Goal: Transaction & Acquisition: Purchase product/service

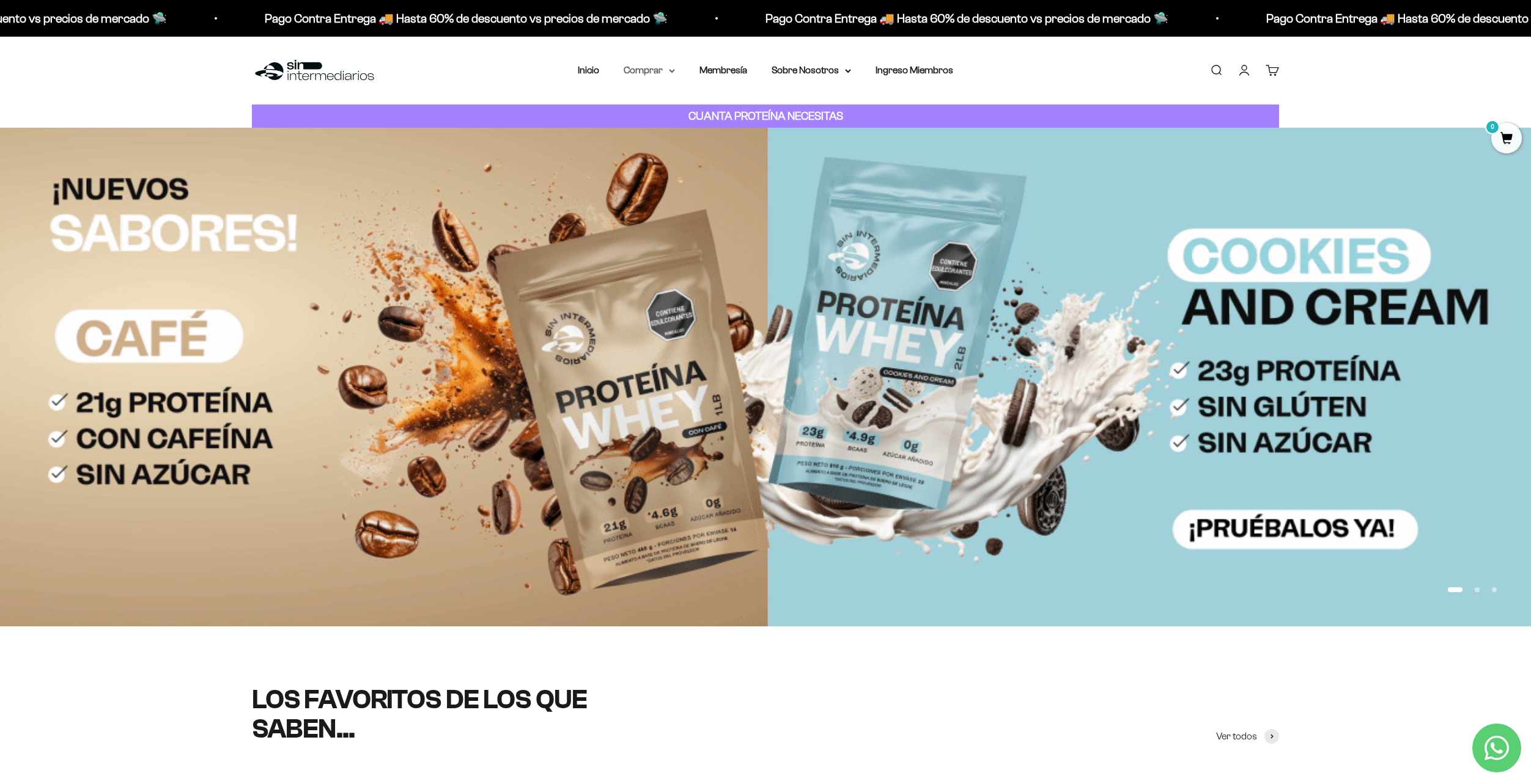
click at [665, 70] on summary "Comprar" at bounding box center [649, 70] width 51 height 16
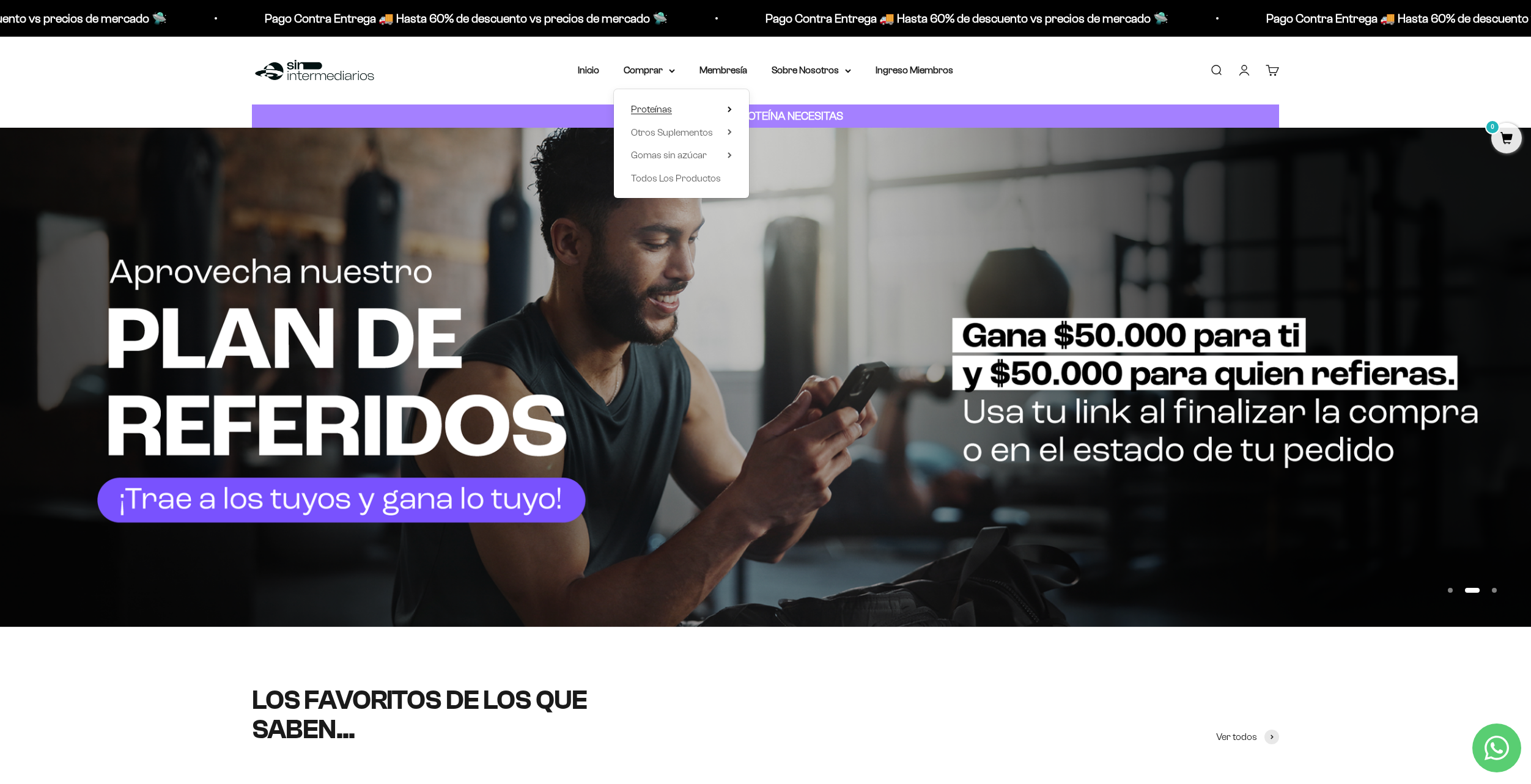
click at [720, 113] on summary "Proteínas" at bounding box center [681, 109] width 101 height 16
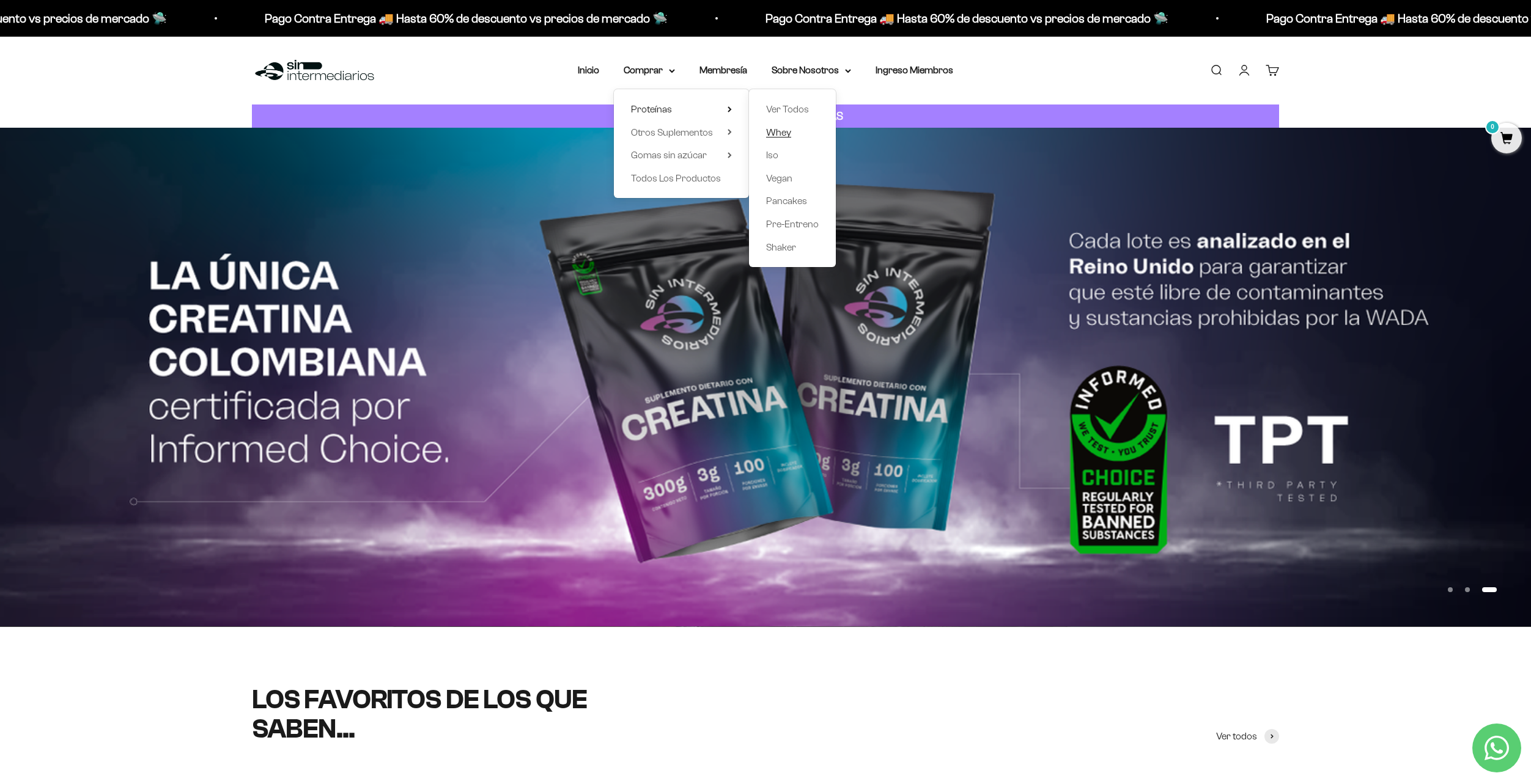
click at [787, 134] on span "Whey" at bounding box center [778, 132] width 25 height 10
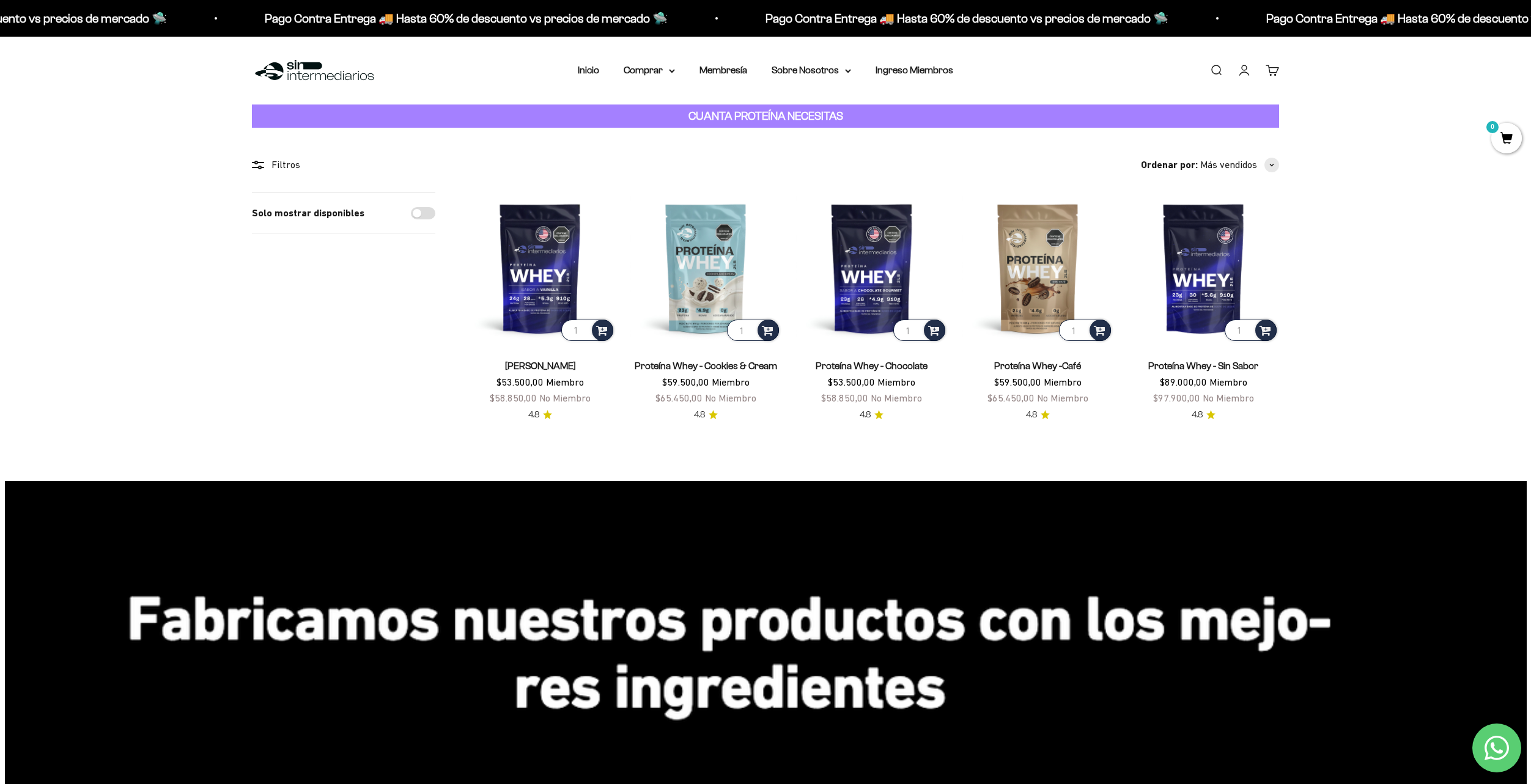
click at [679, 70] on nav "Inicio Comprar Proteínas Ver Todos Whey Iso Vegan" at bounding box center [765, 70] width 375 height 16
click at [667, 68] on summary "Comprar" at bounding box center [649, 70] width 51 height 16
click at [695, 158] on span "Gomas sin azúcar" at bounding box center [669, 155] width 76 height 10
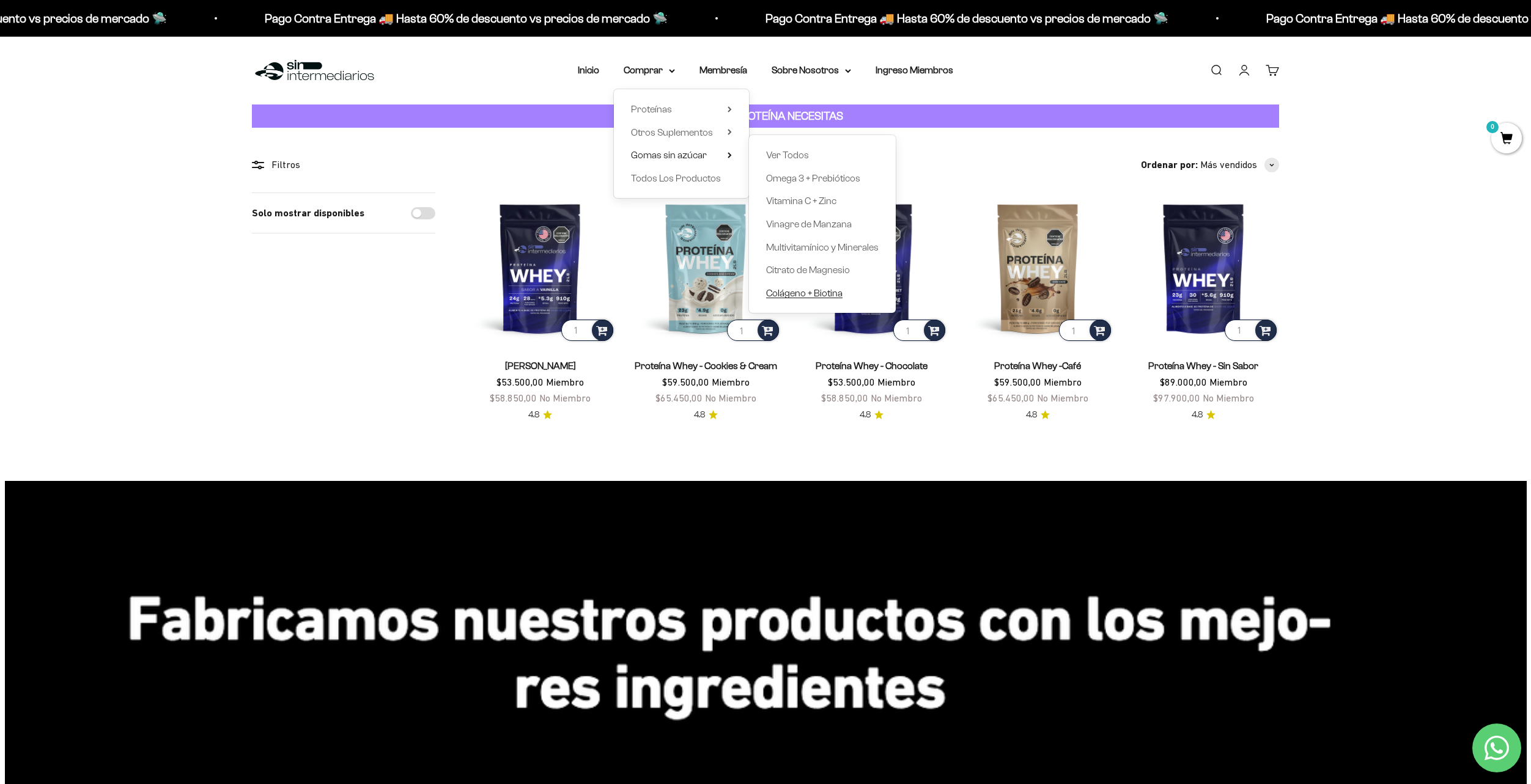
click at [815, 290] on span "Colágeno + Biotina" at bounding box center [804, 292] width 76 height 10
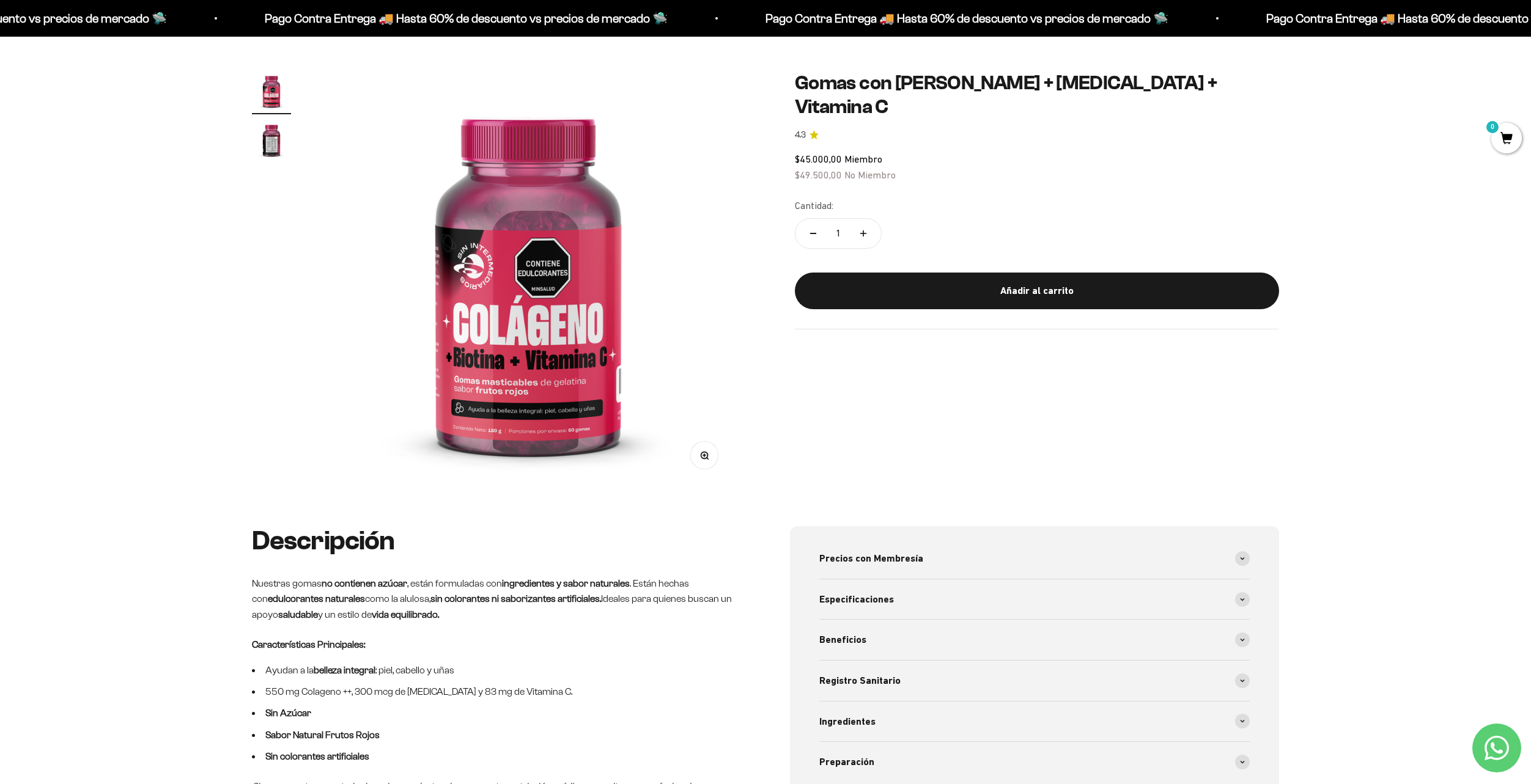
scroll to position [184, 0]
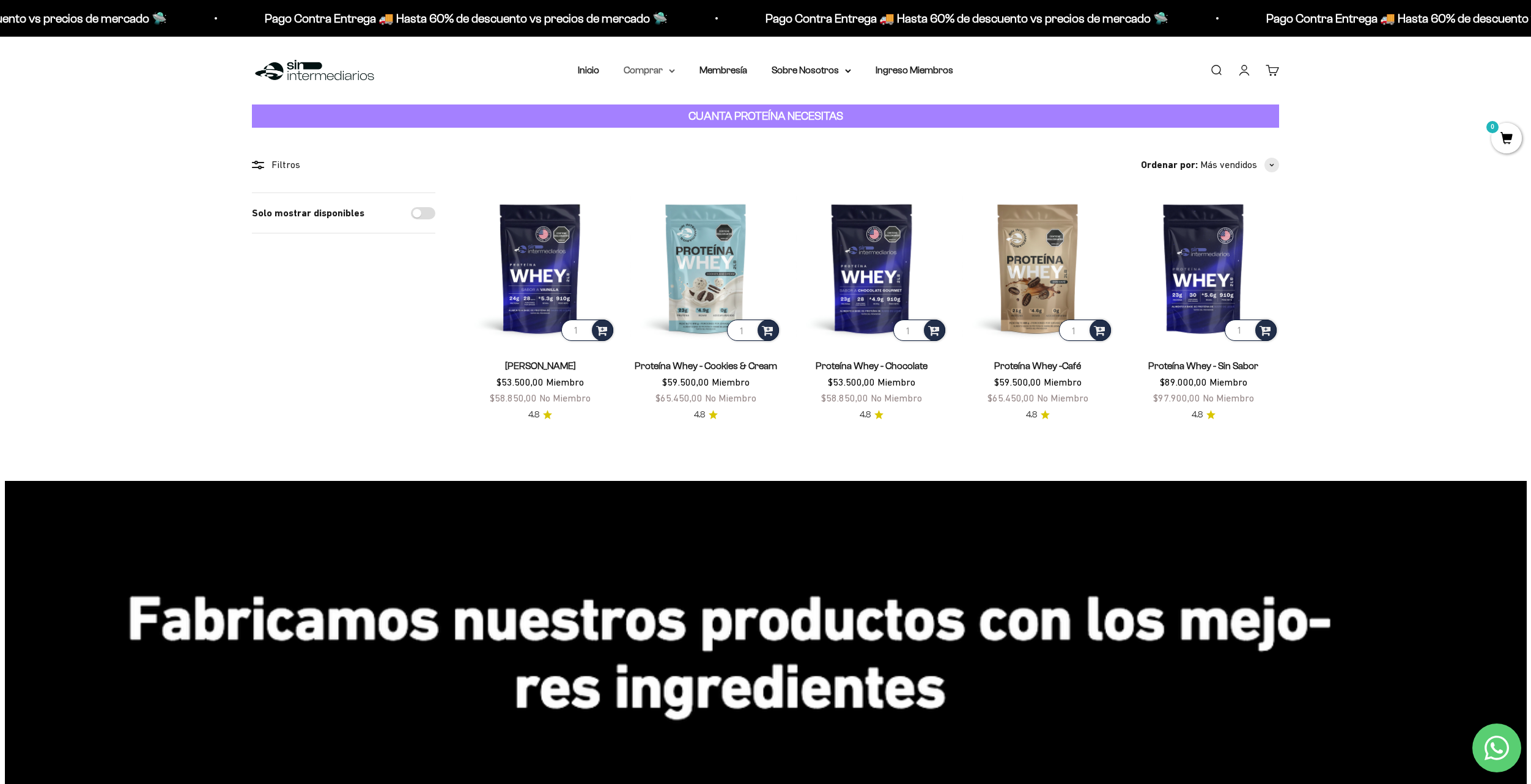
click at [671, 63] on summary "Comprar" at bounding box center [649, 70] width 51 height 16
click at [713, 111] on summary "Proteínas" at bounding box center [681, 109] width 101 height 16
click at [796, 113] on span "Ver Todos" at bounding box center [787, 109] width 43 height 10
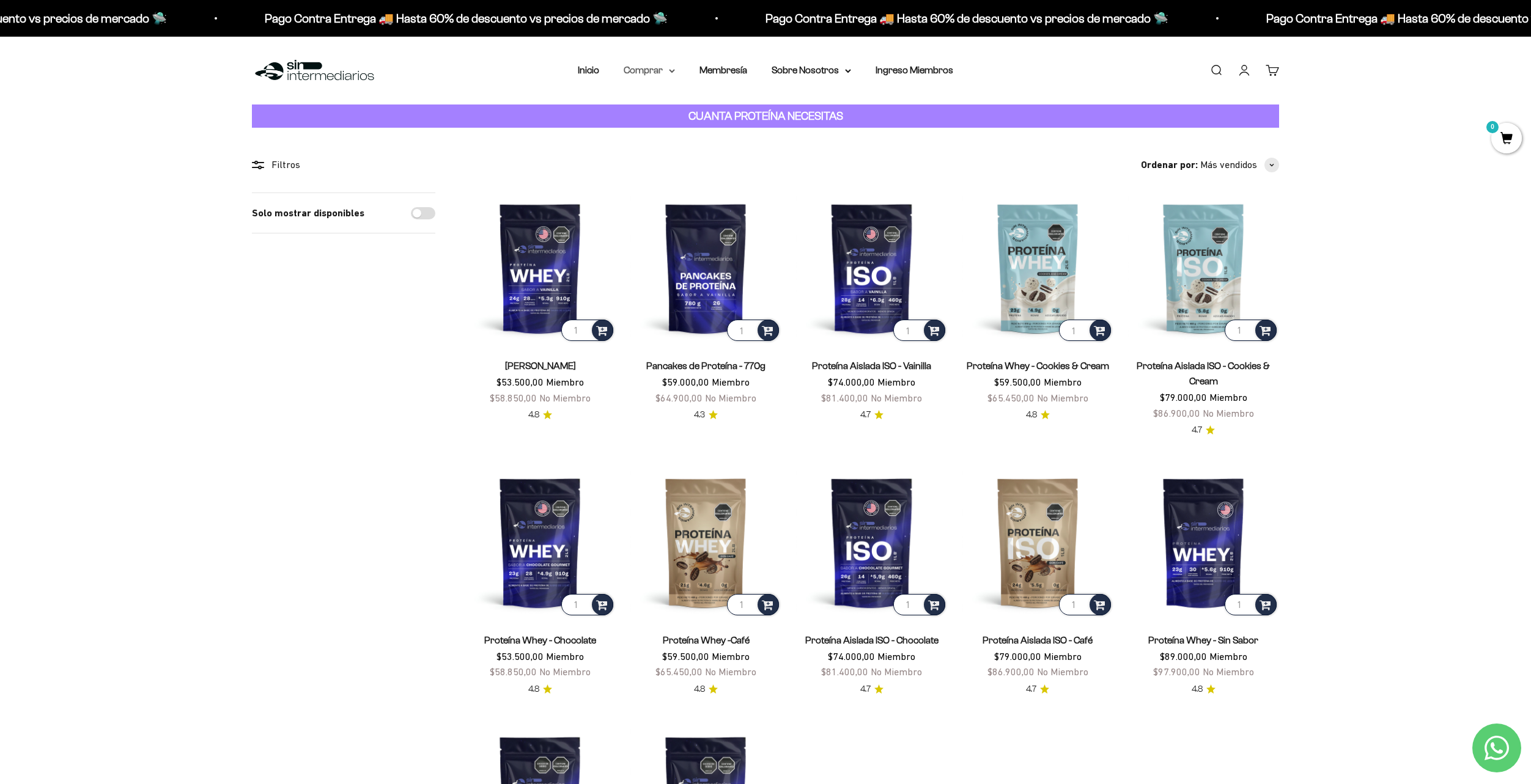
click at [657, 74] on summary "Comprar" at bounding box center [649, 70] width 51 height 16
click at [729, 111] on icon at bounding box center [729, 109] width 3 height 5
click at [779, 153] on link "Iso" at bounding box center [792, 155] width 53 height 16
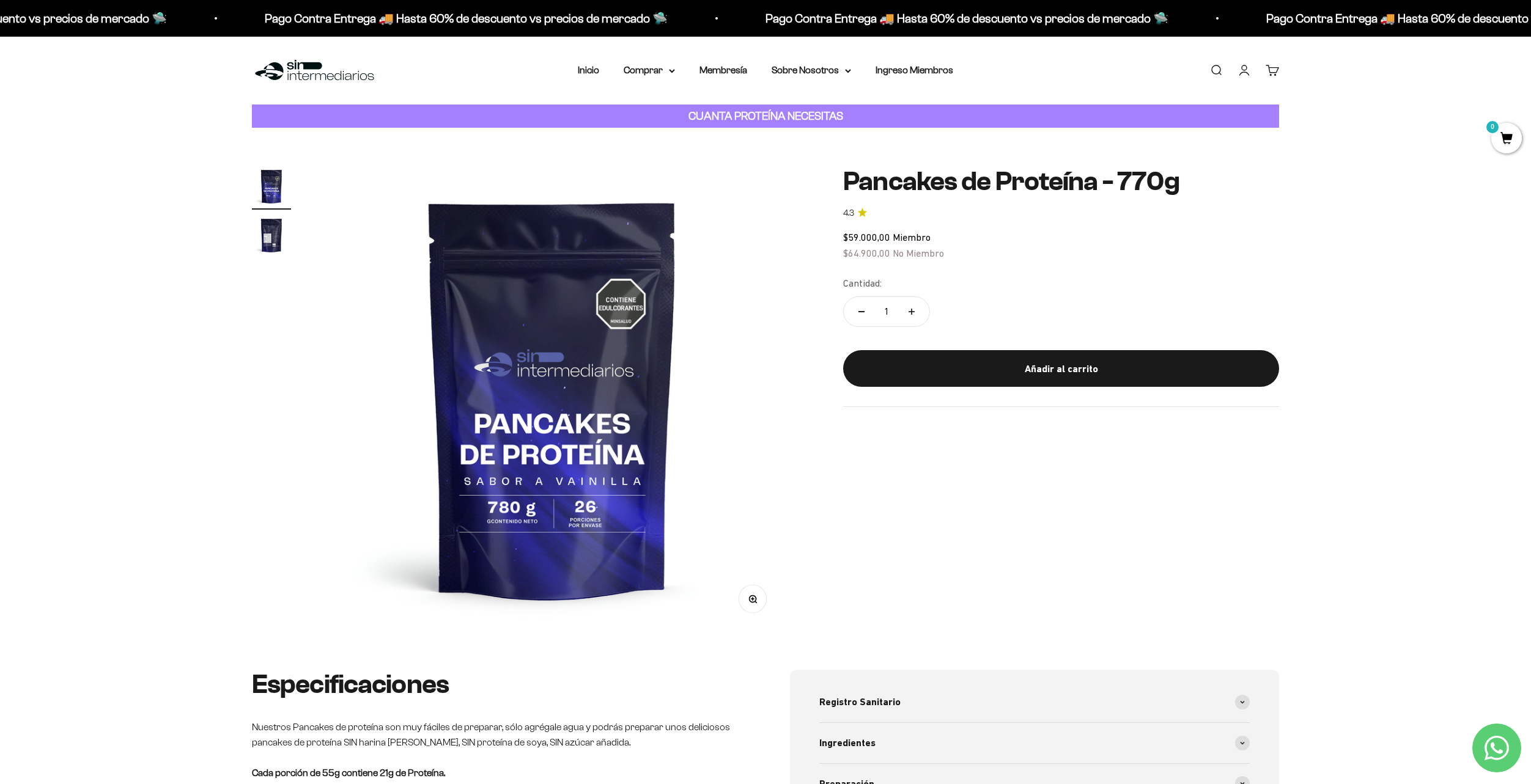
click at [264, 233] on img "Ir al artículo 2" at bounding box center [271, 236] width 39 height 39
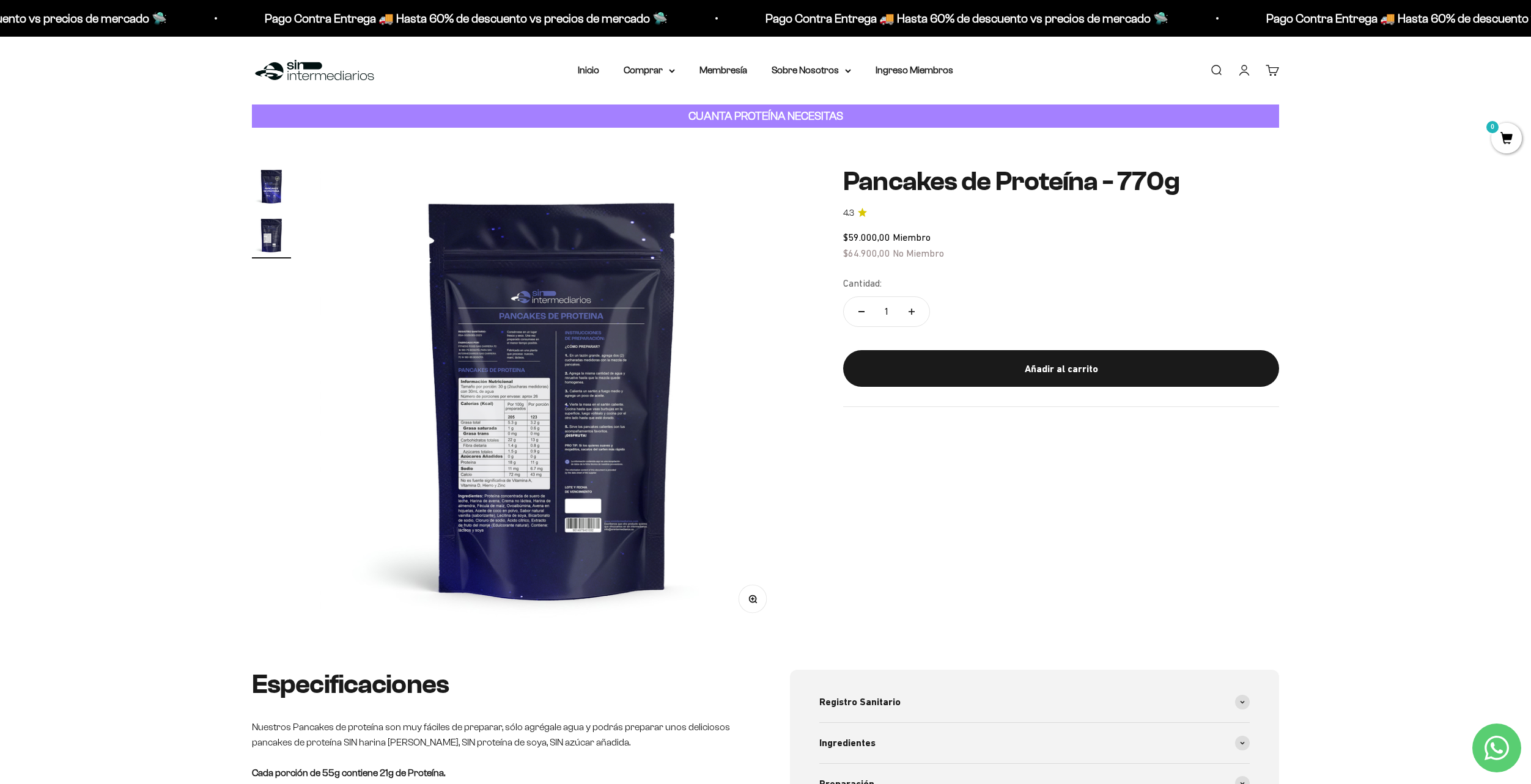
click at [499, 446] on img at bounding box center [552, 398] width 464 height 464
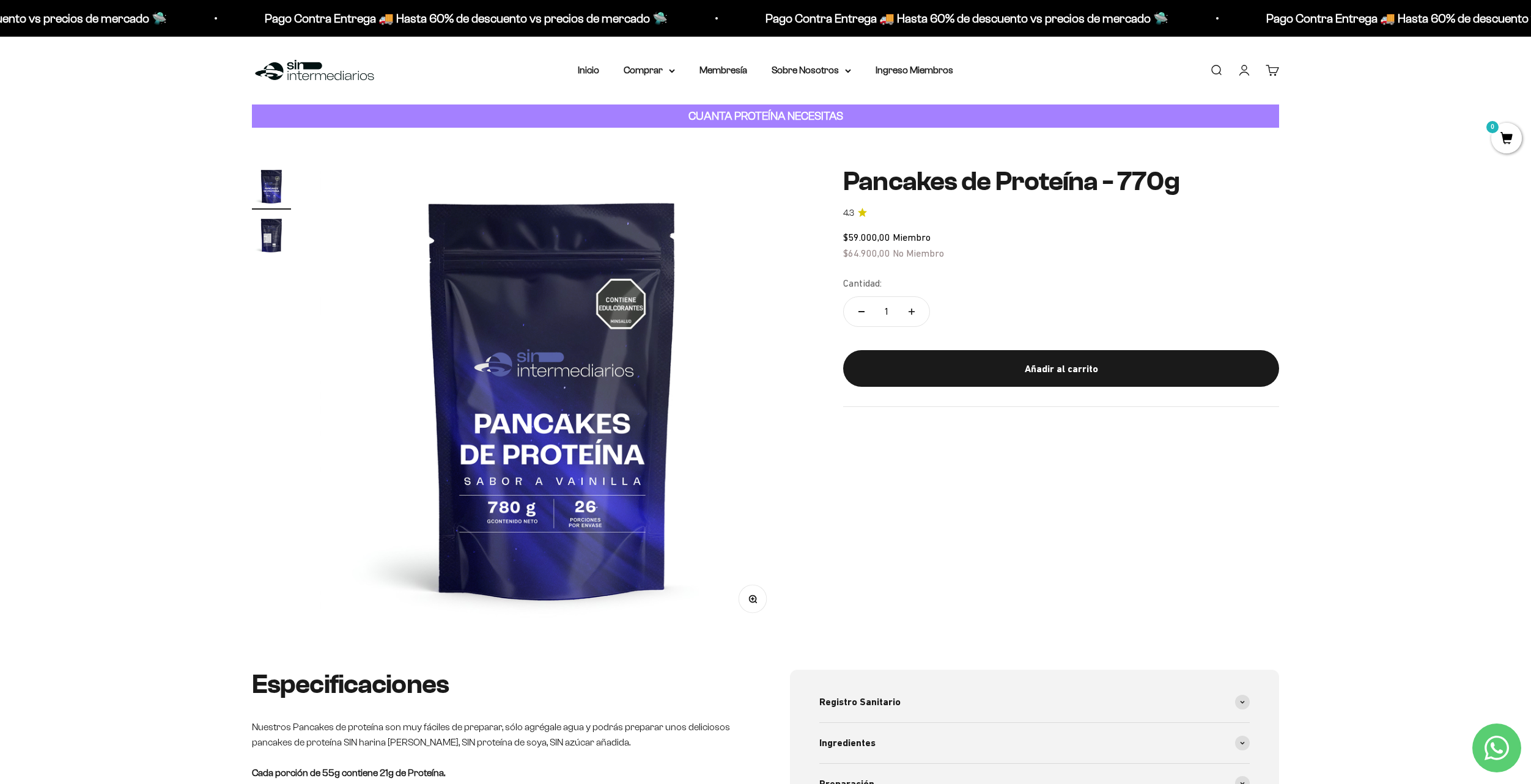
click at [563, 415] on img at bounding box center [552, 398] width 464 height 464
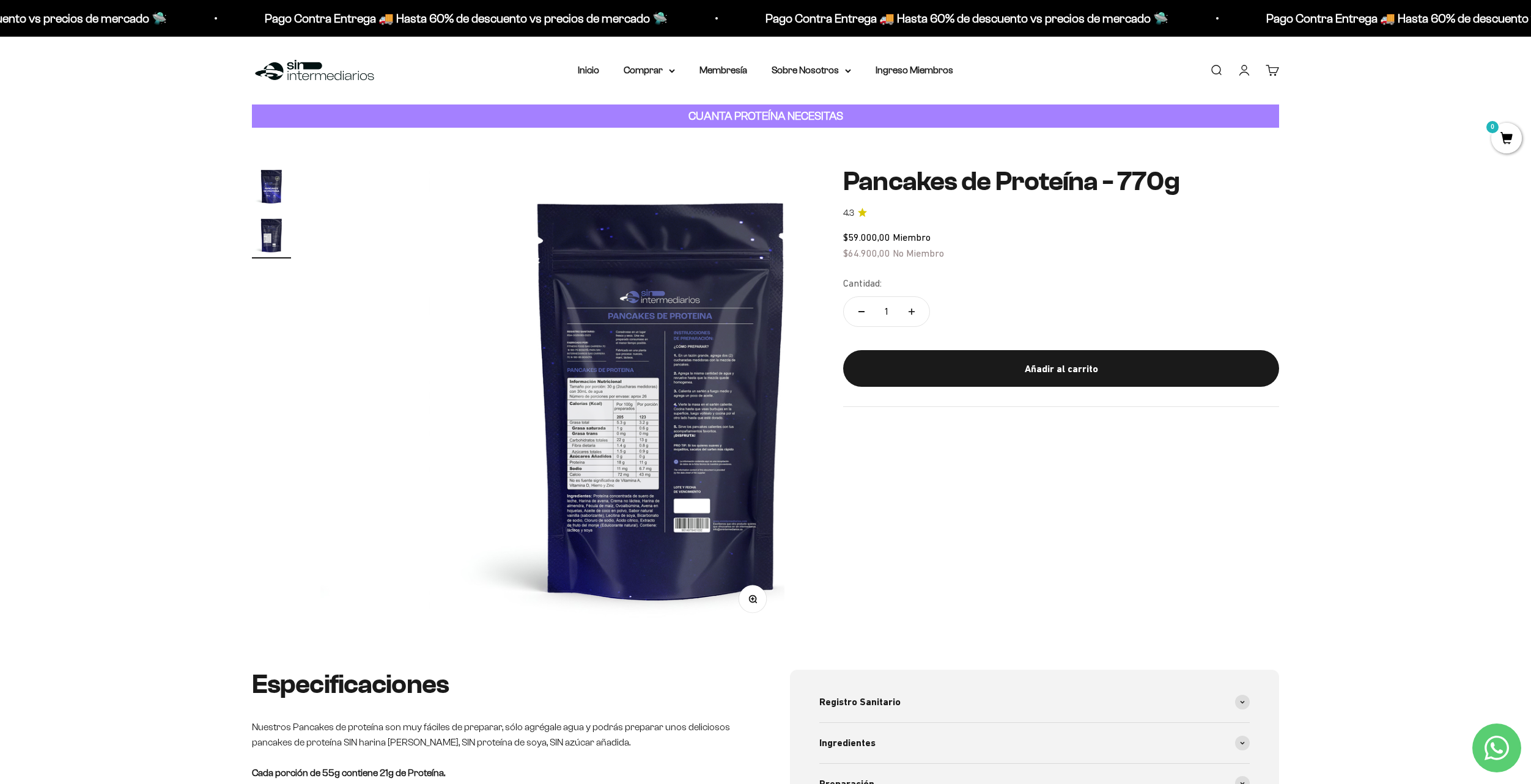
scroll to position [0, 479]
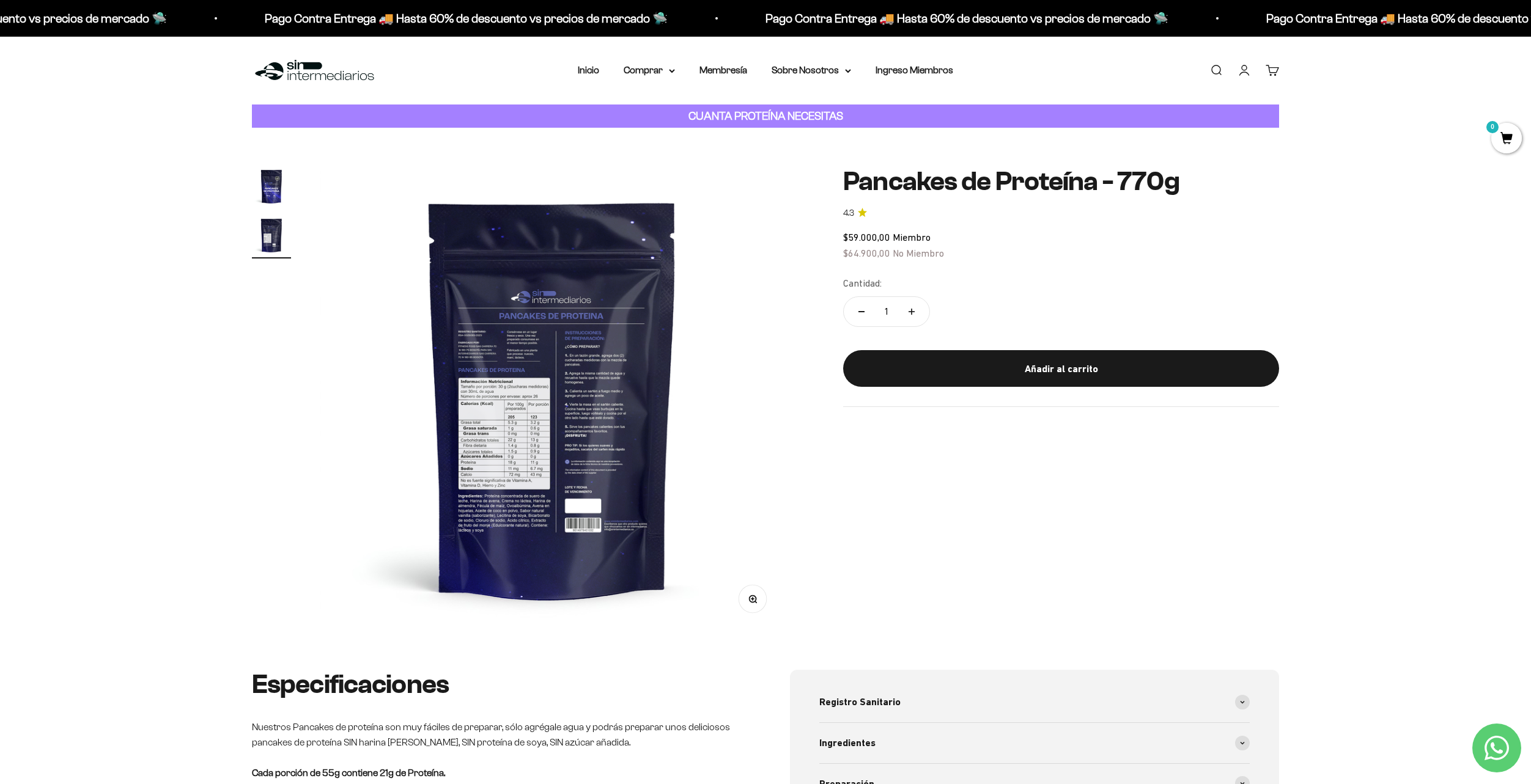
click at [758, 606] on button "Zoom" at bounding box center [752, 599] width 28 height 28
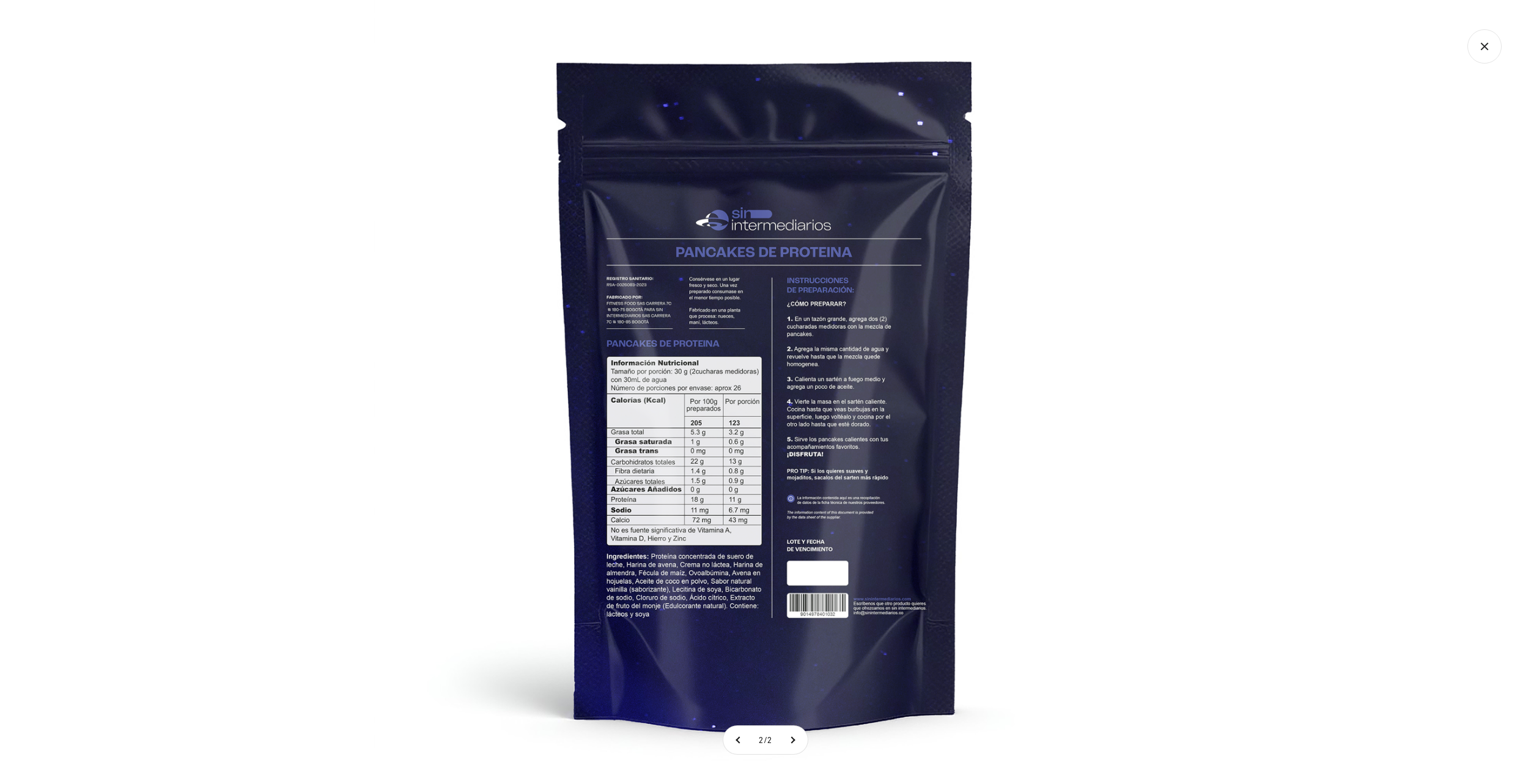
click at [1133, 558] on img at bounding box center [765, 392] width 784 height 784
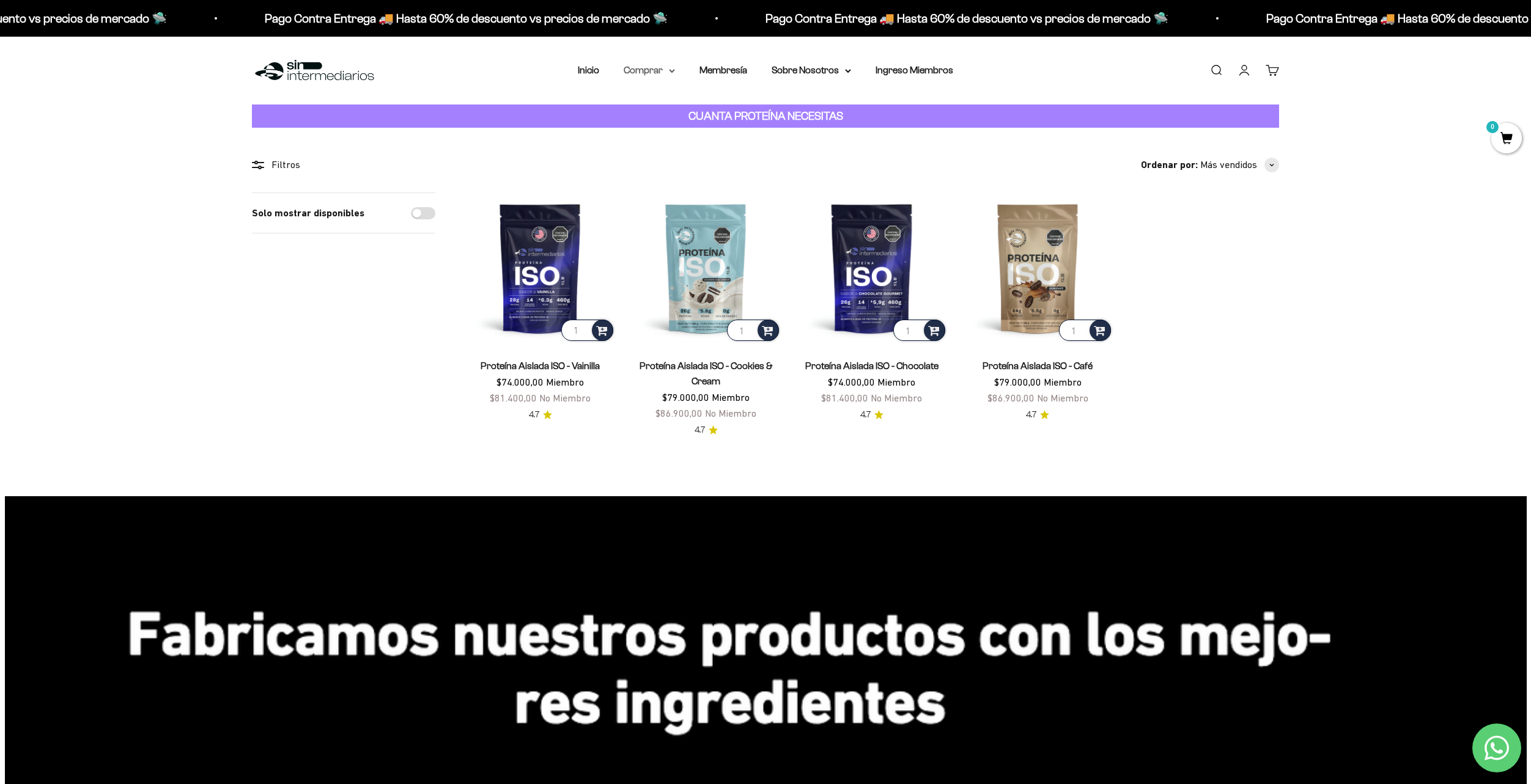
click at [640, 70] on summary "Comprar" at bounding box center [649, 70] width 51 height 16
click at [700, 130] on span "Otros Suplementos" at bounding box center [671, 132] width 82 height 10
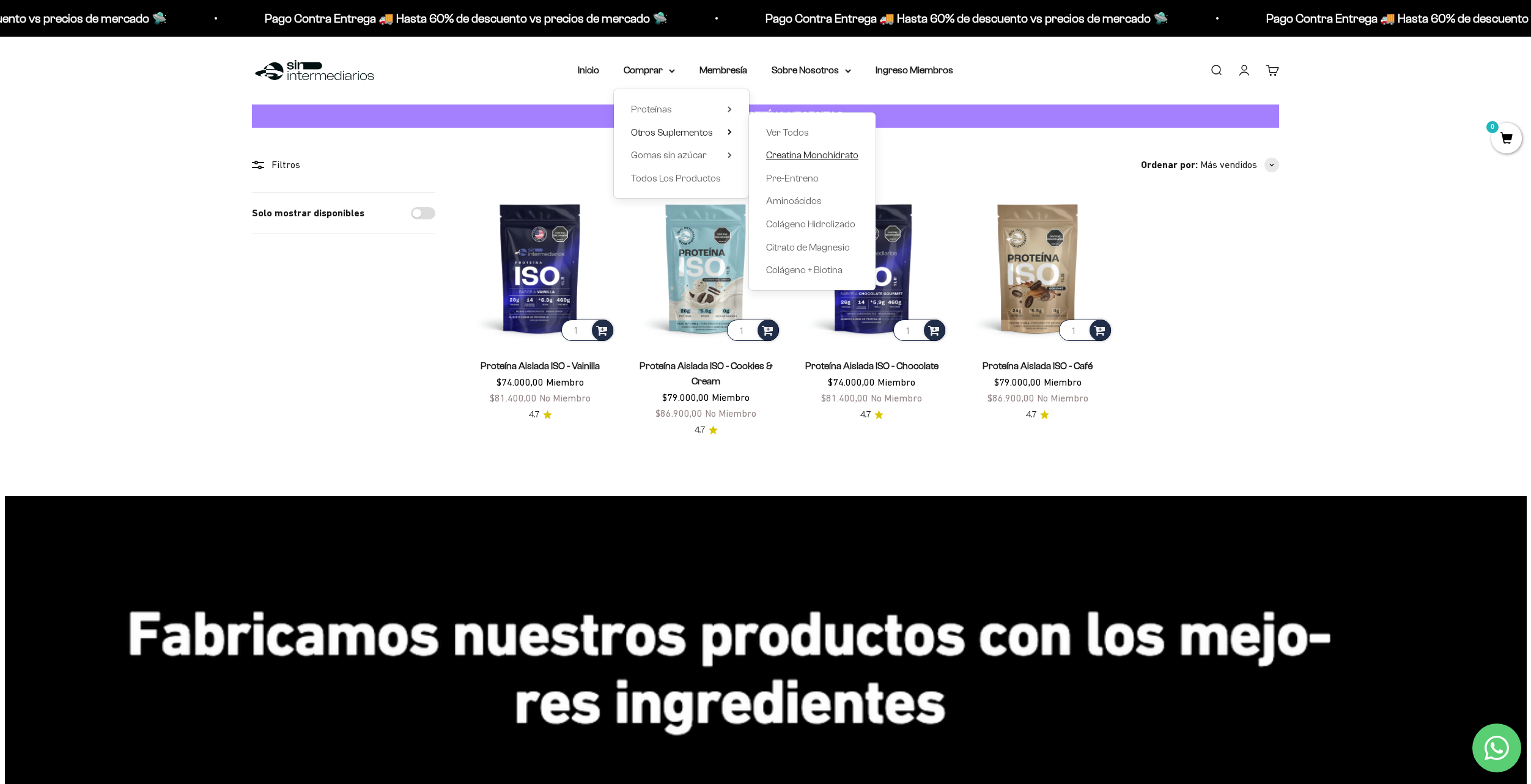
click at [832, 152] on span "Creatina Monohidrato" at bounding box center [812, 155] width 93 height 10
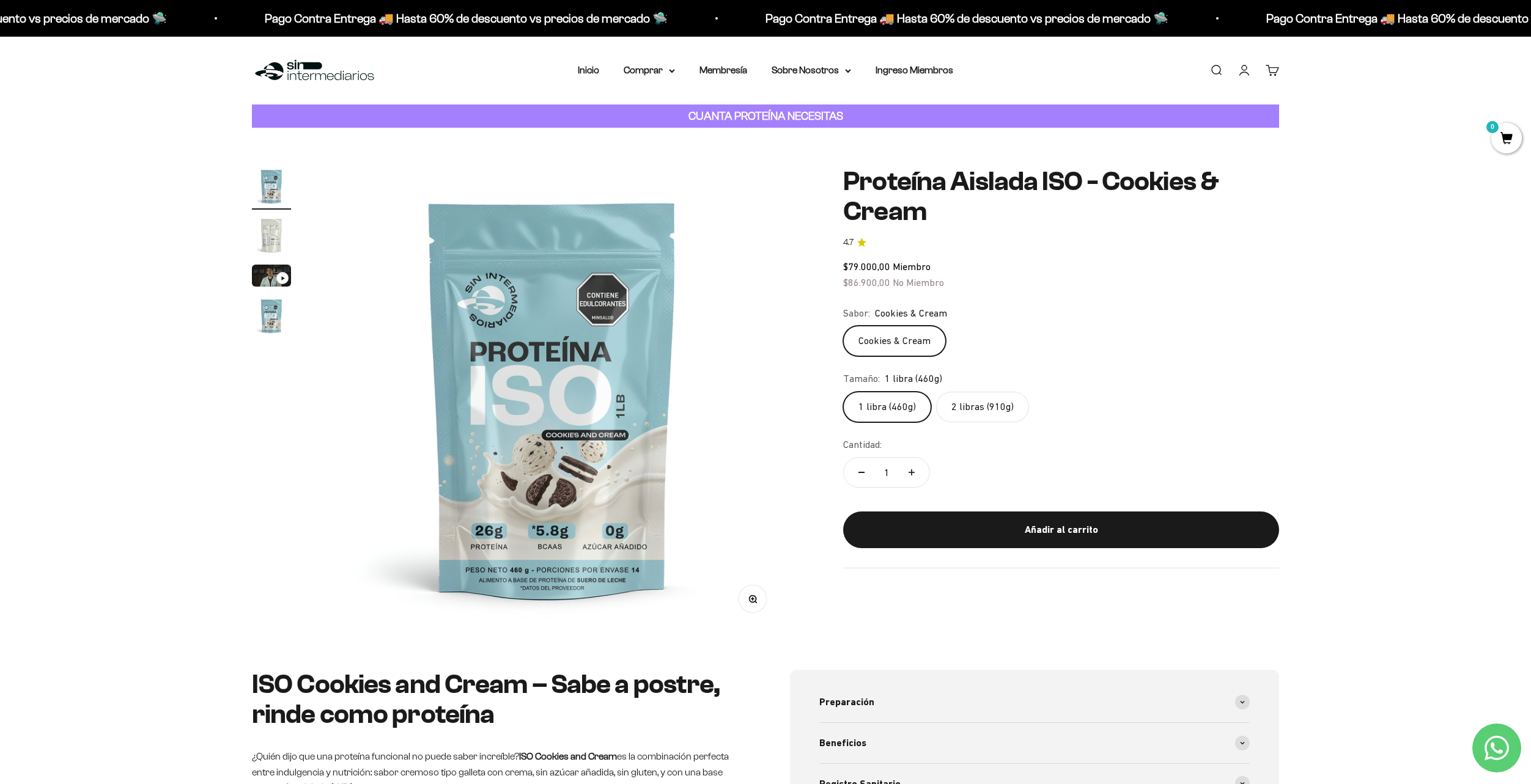
click at [274, 228] on img "Ir al artículo 2" at bounding box center [271, 236] width 39 height 39
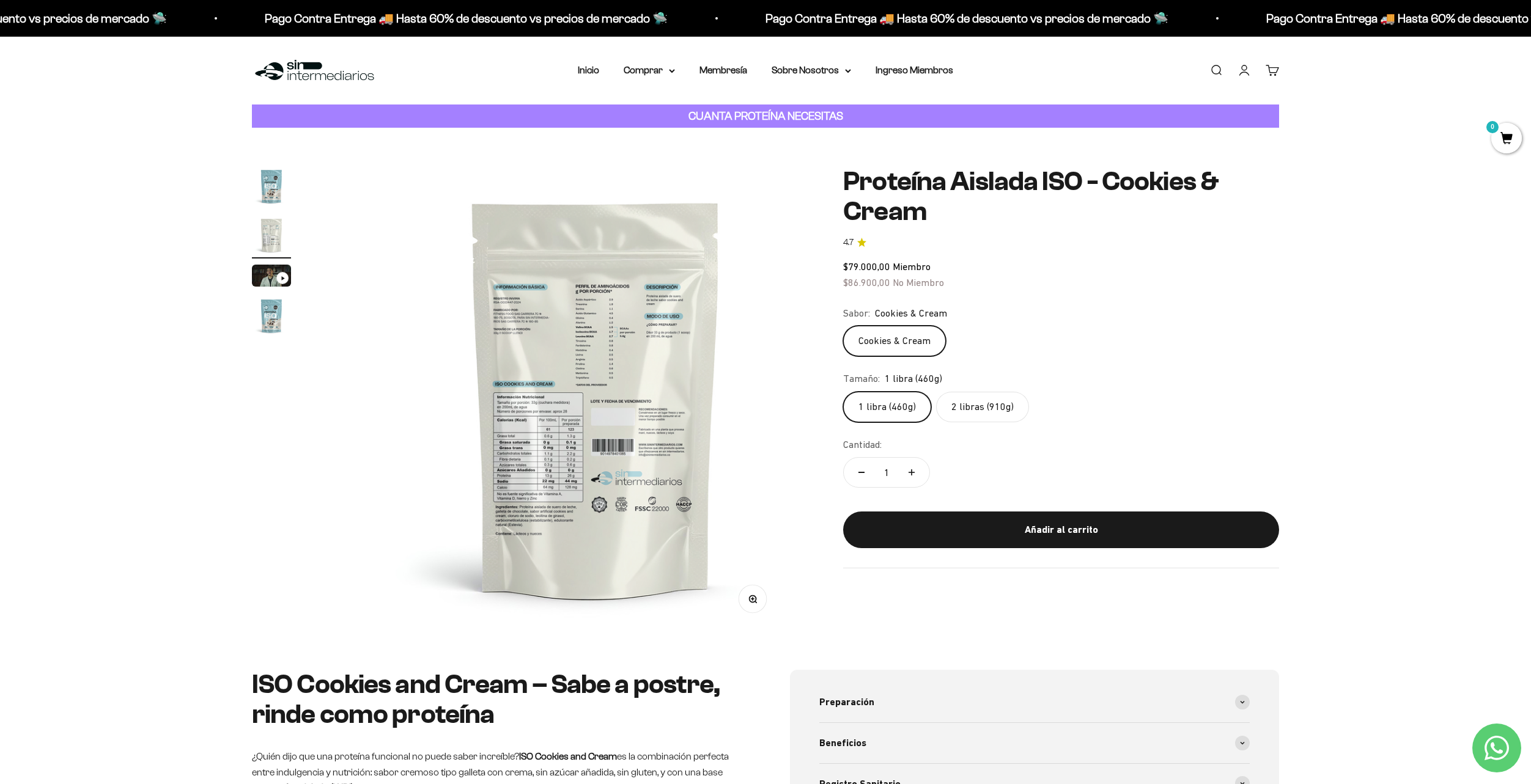
click at [274, 274] on img "Ir al artículo 3" at bounding box center [271, 276] width 39 height 22
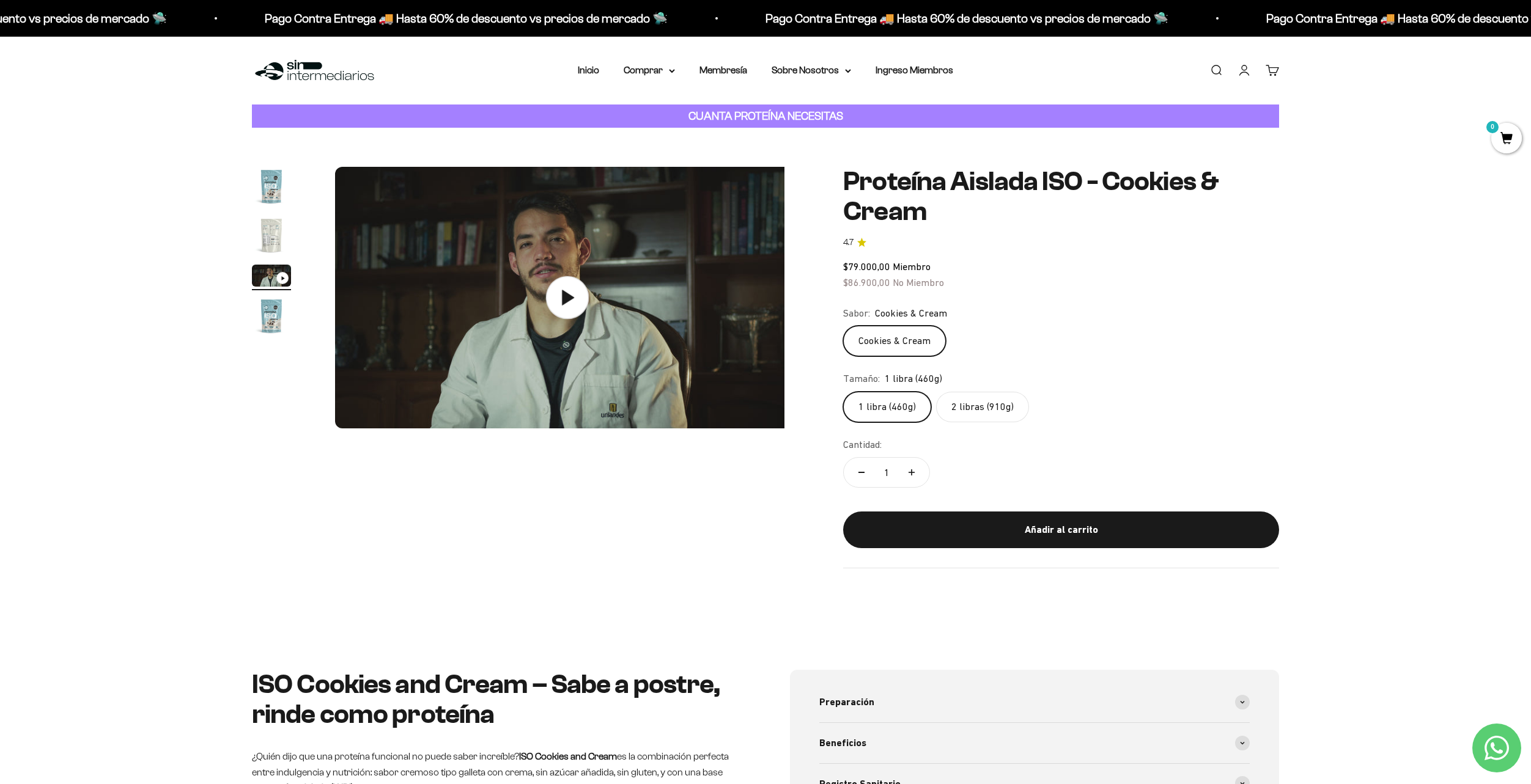
scroll to position [0, 958]
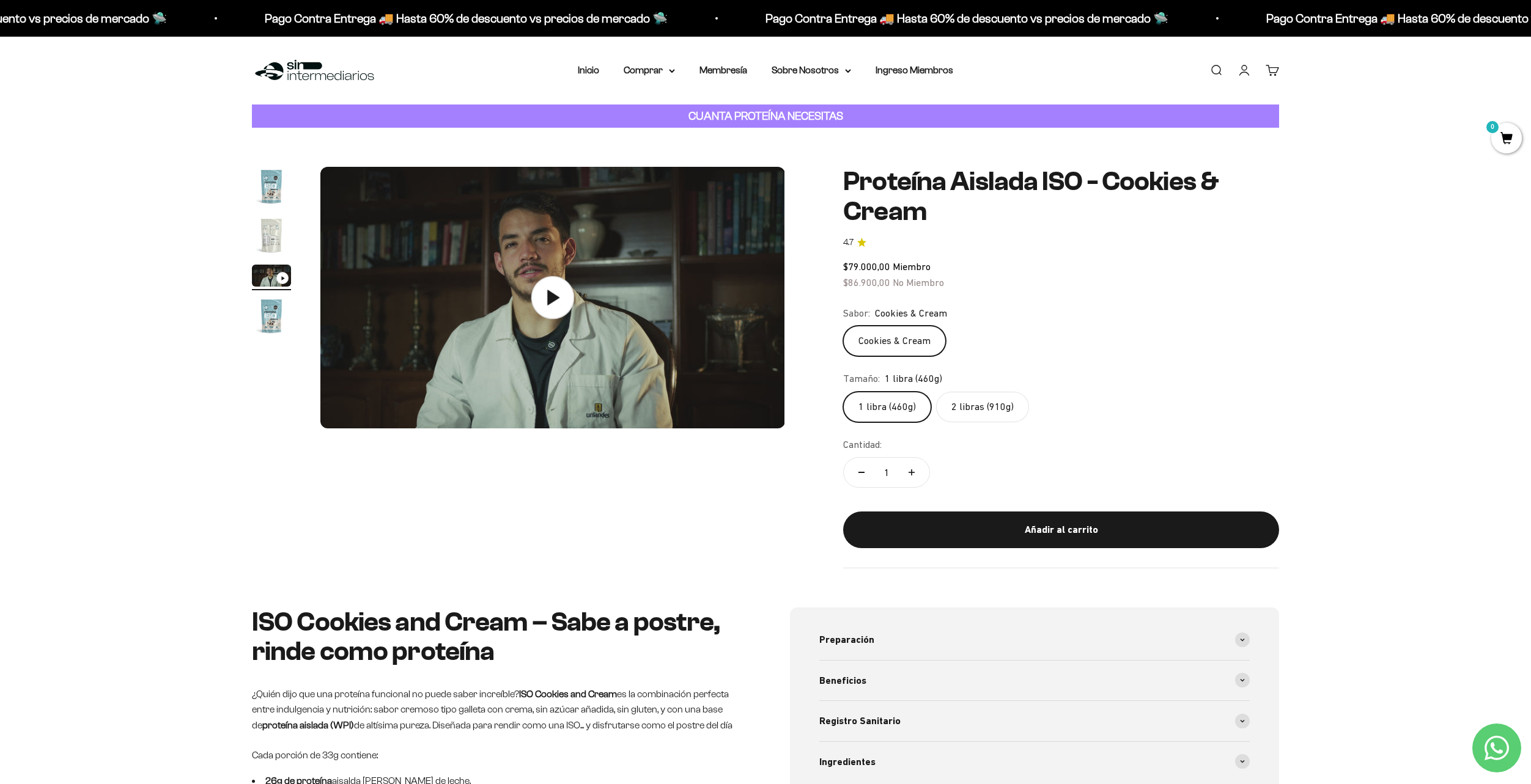
click at [532, 294] on icon at bounding box center [553, 298] width 42 height 42
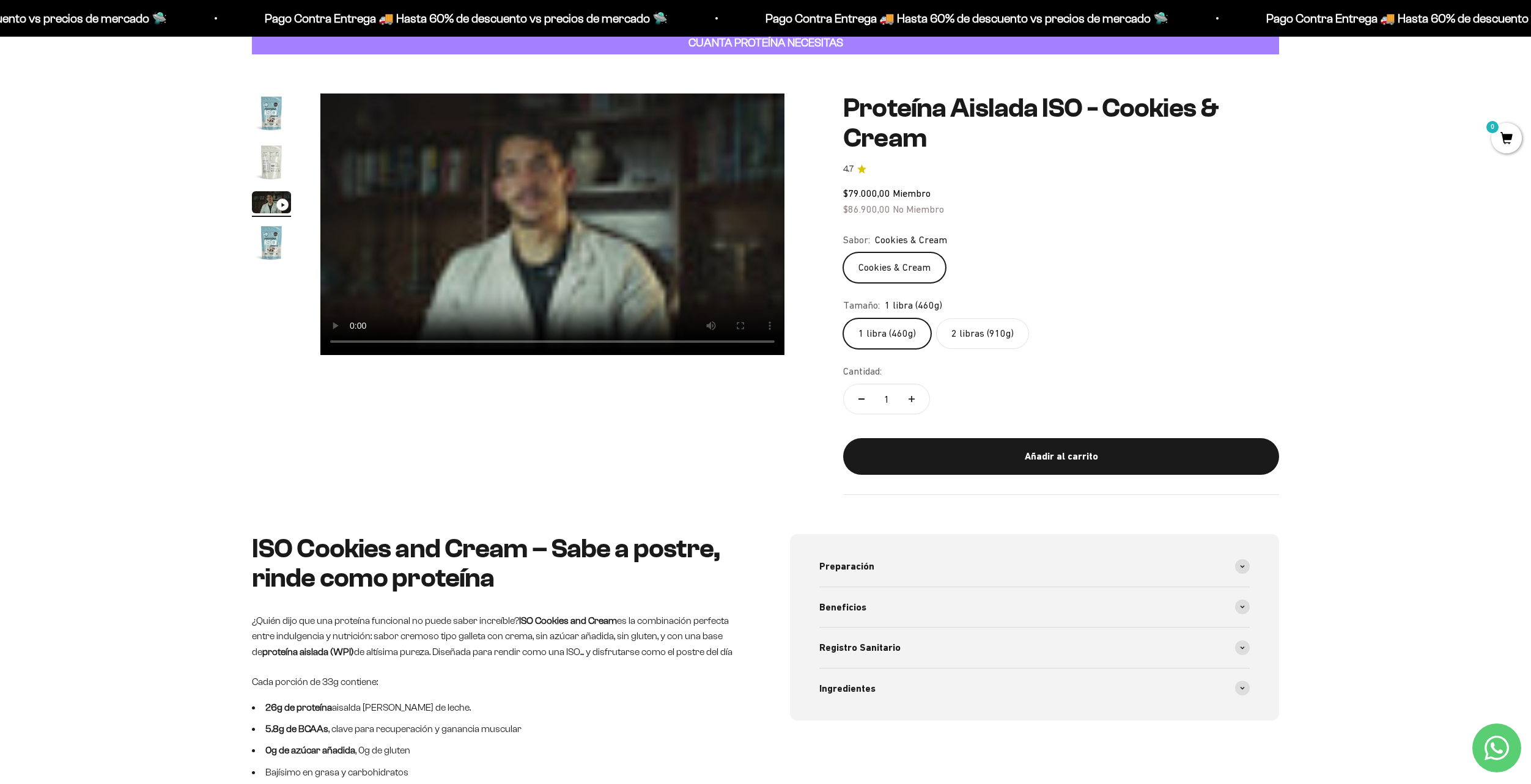
scroll to position [0, 0]
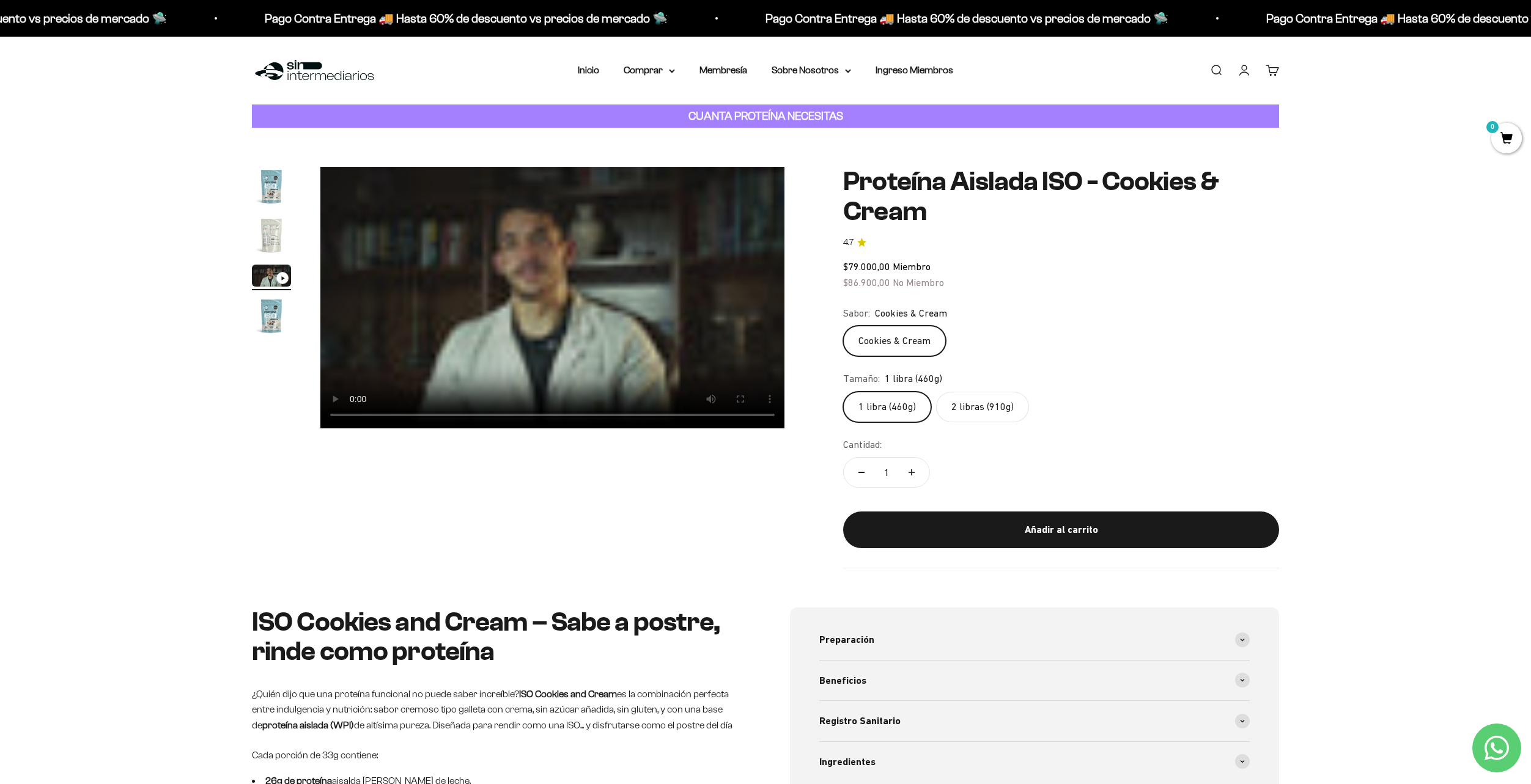
click at [991, 403] on label "2 libras (910g)" at bounding box center [983, 407] width 93 height 30
click at [843, 392] on input "2 libras (910g)" at bounding box center [842, 391] width 1 height 1
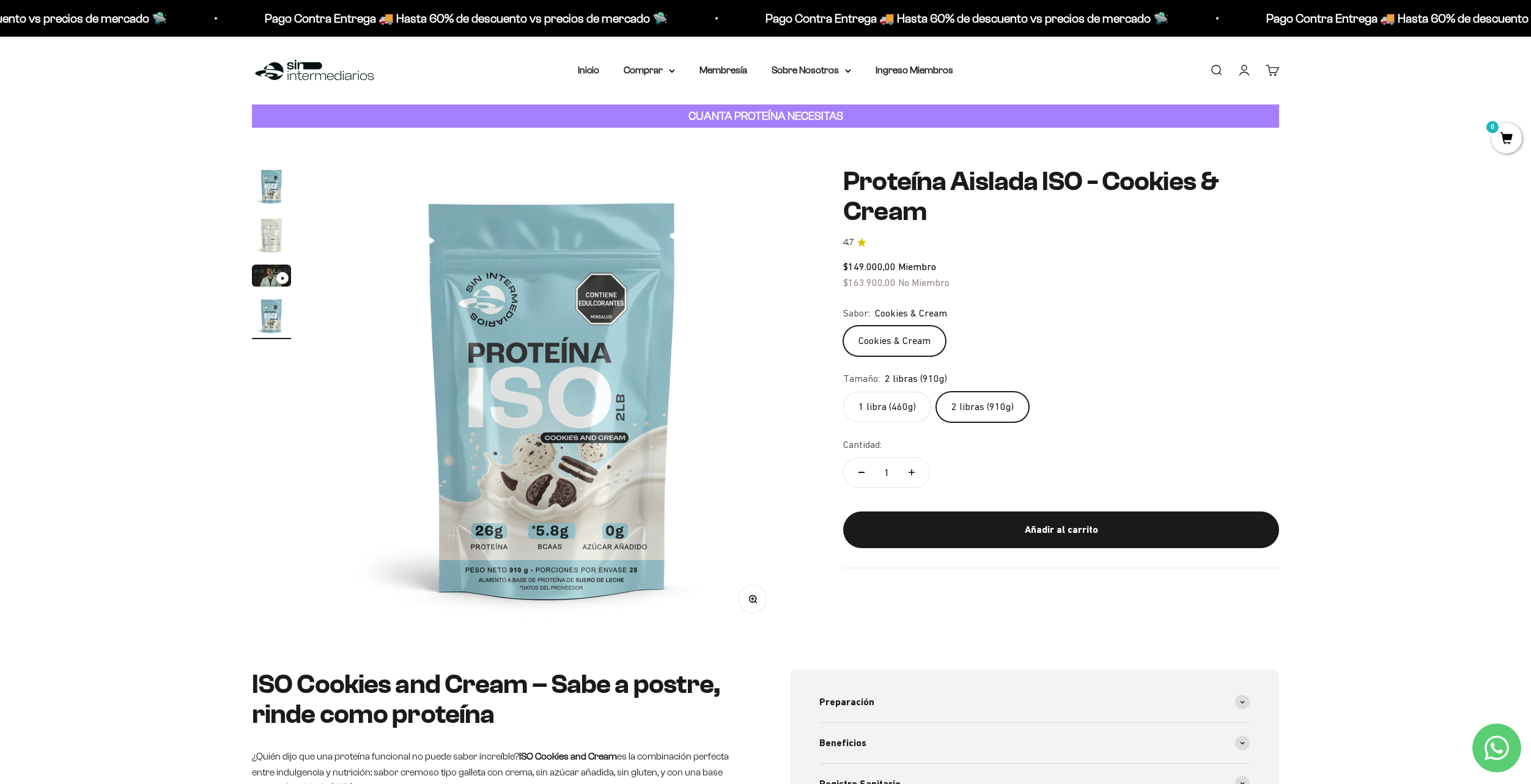
click at [906, 413] on label "1 libra (460g)" at bounding box center [887, 407] width 88 height 30
click at [843, 392] on input "1 libra (460g)" at bounding box center [842, 391] width 1 height 1
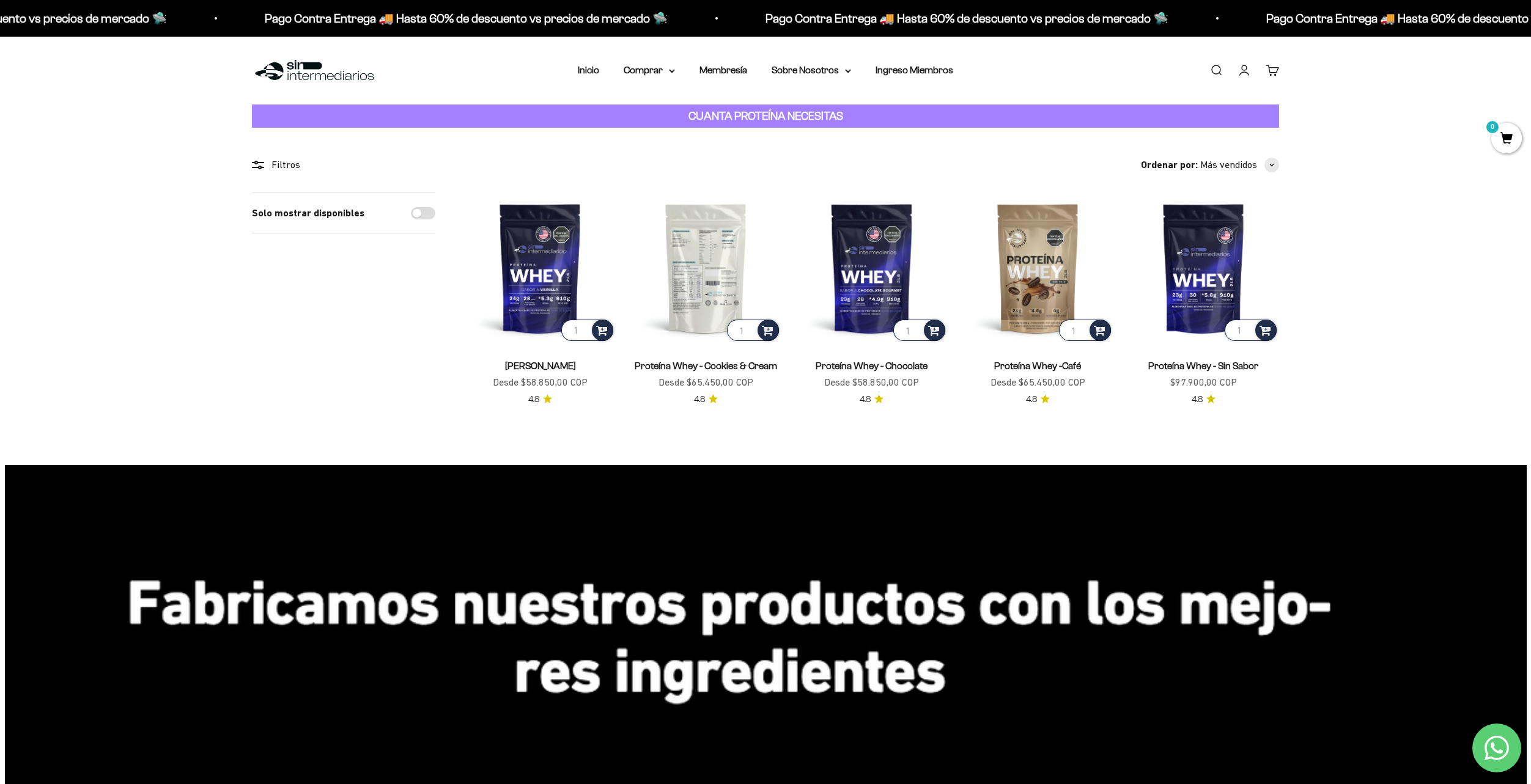
click at [706, 275] on img at bounding box center [706, 268] width 151 height 151
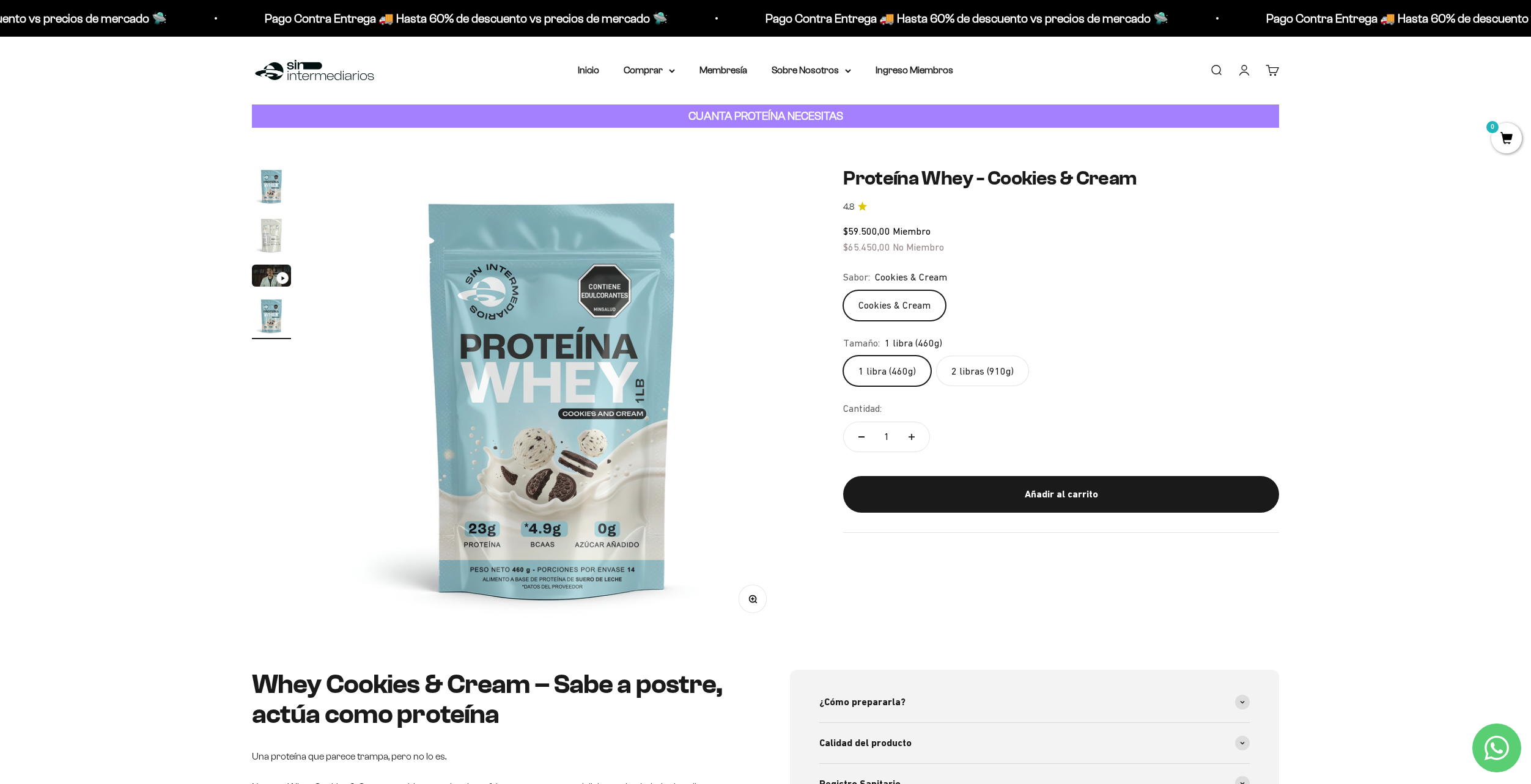
click at [987, 380] on label "2 libras (910g)" at bounding box center [983, 371] width 93 height 30
click at [843, 356] on input "2 libras (910g)" at bounding box center [842, 355] width 1 height 1
click at [887, 377] on label "1 libra (460g)" at bounding box center [887, 371] width 88 height 30
click at [843, 356] on input "1 libra (460g)" at bounding box center [842, 355] width 1 height 1
click at [994, 373] on label "2 libras (910g)" at bounding box center [983, 371] width 93 height 30
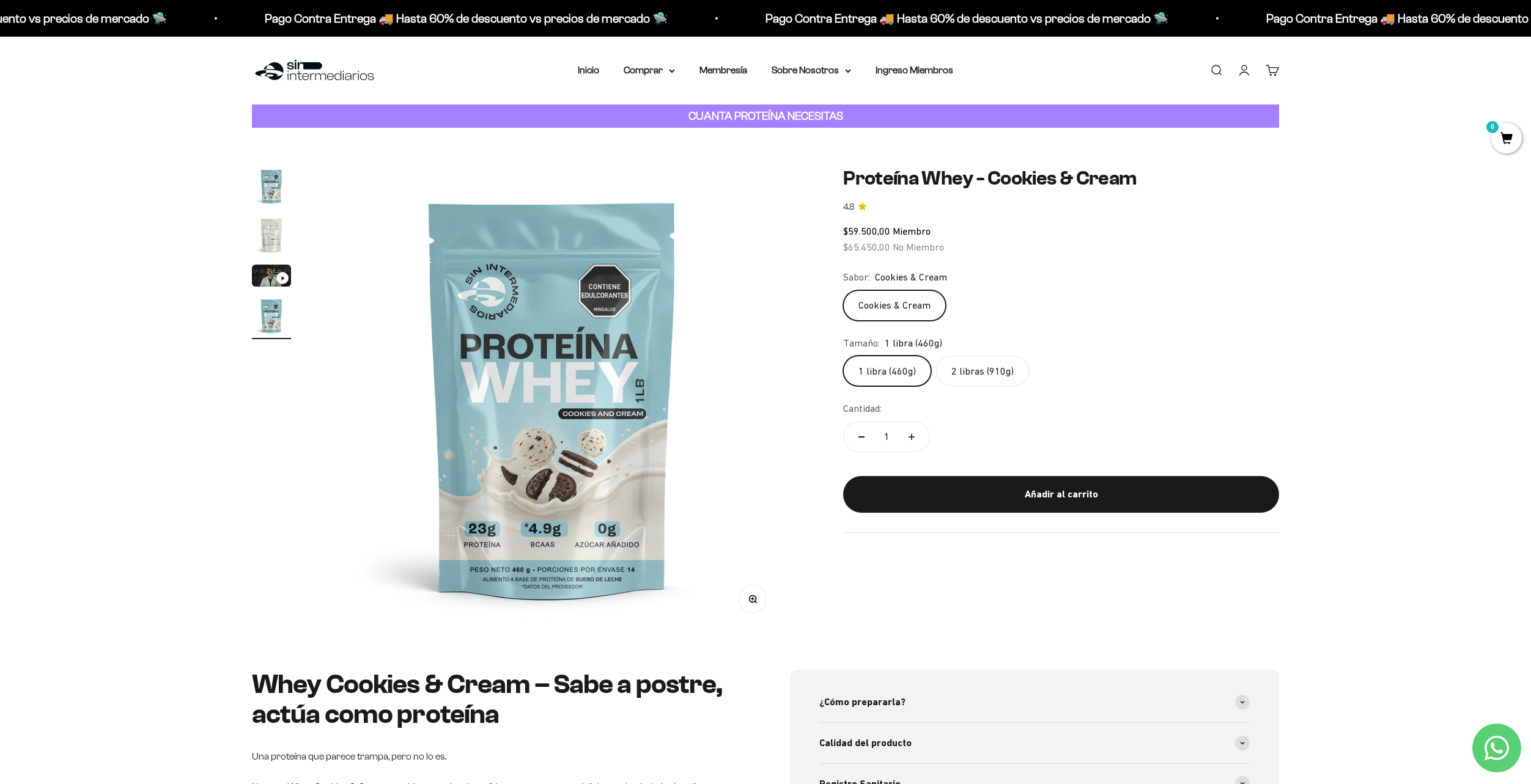
click at [843, 356] on input "2 libras (910g)" at bounding box center [842, 355] width 1 height 1
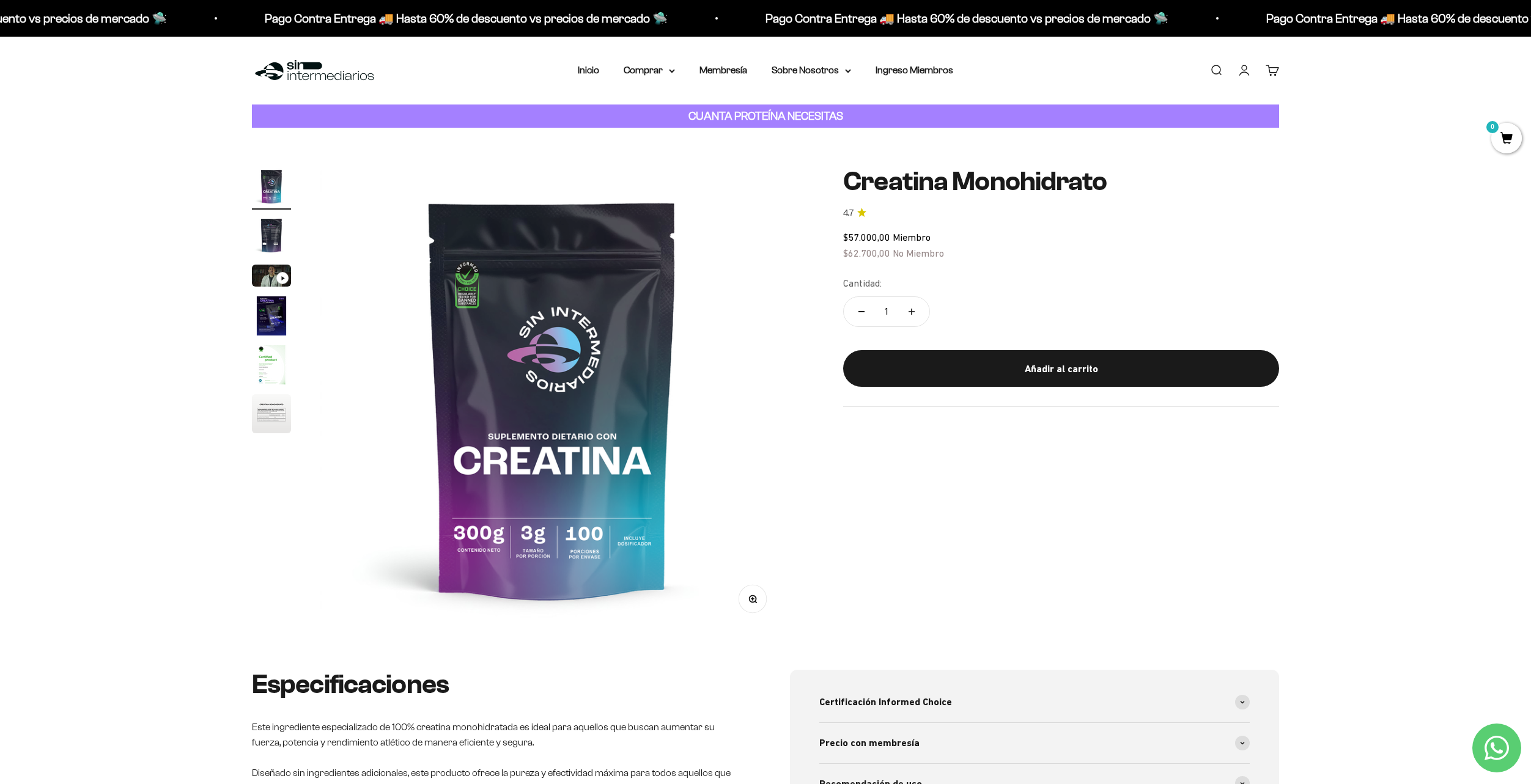
click at [260, 324] on img "Ir al artículo 4" at bounding box center [271, 316] width 39 height 39
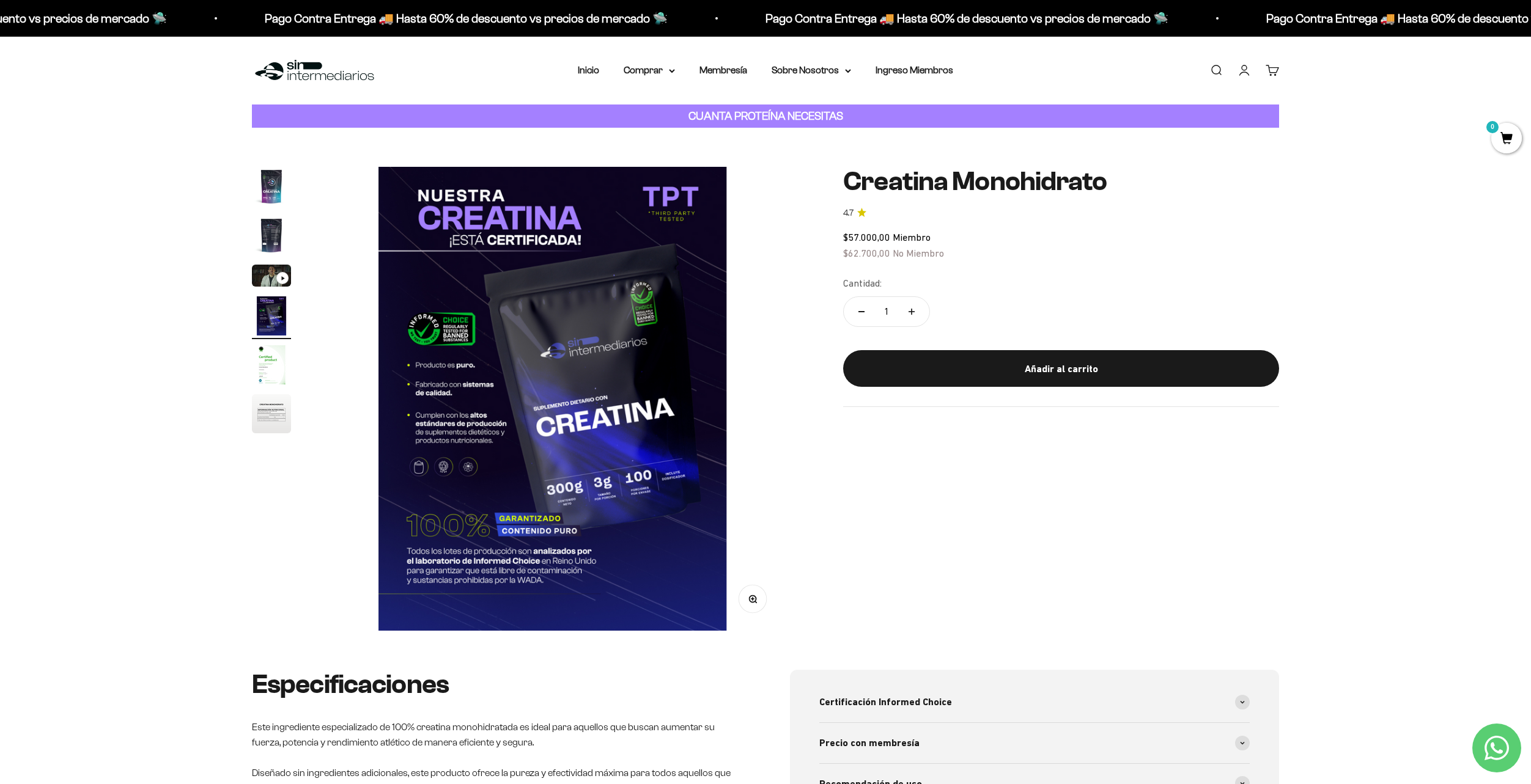
click at [276, 238] on img "Ir al artículo 2" at bounding box center [271, 236] width 39 height 39
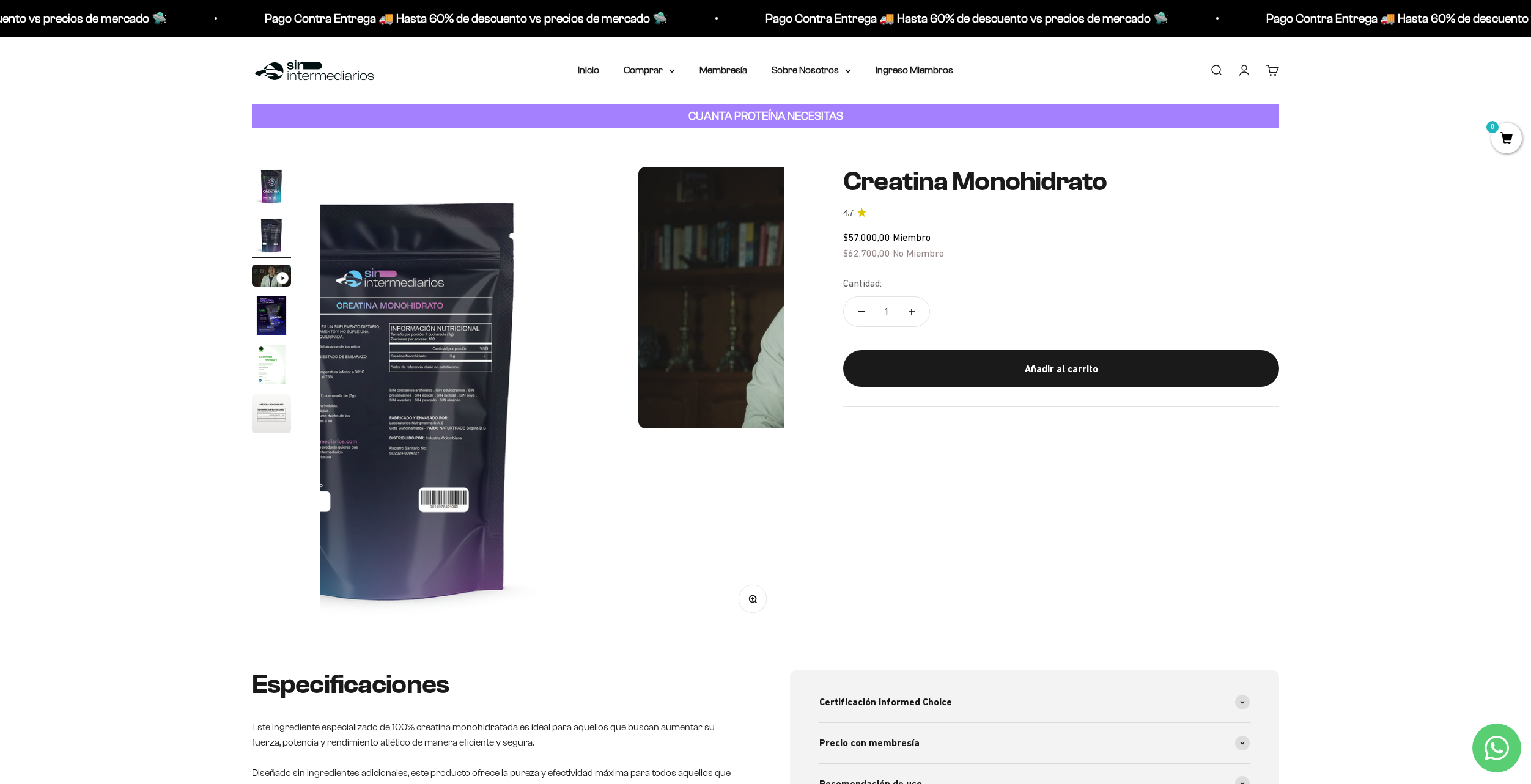
click at [275, 278] on img "Ir al artículo 3" at bounding box center [271, 276] width 39 height 22
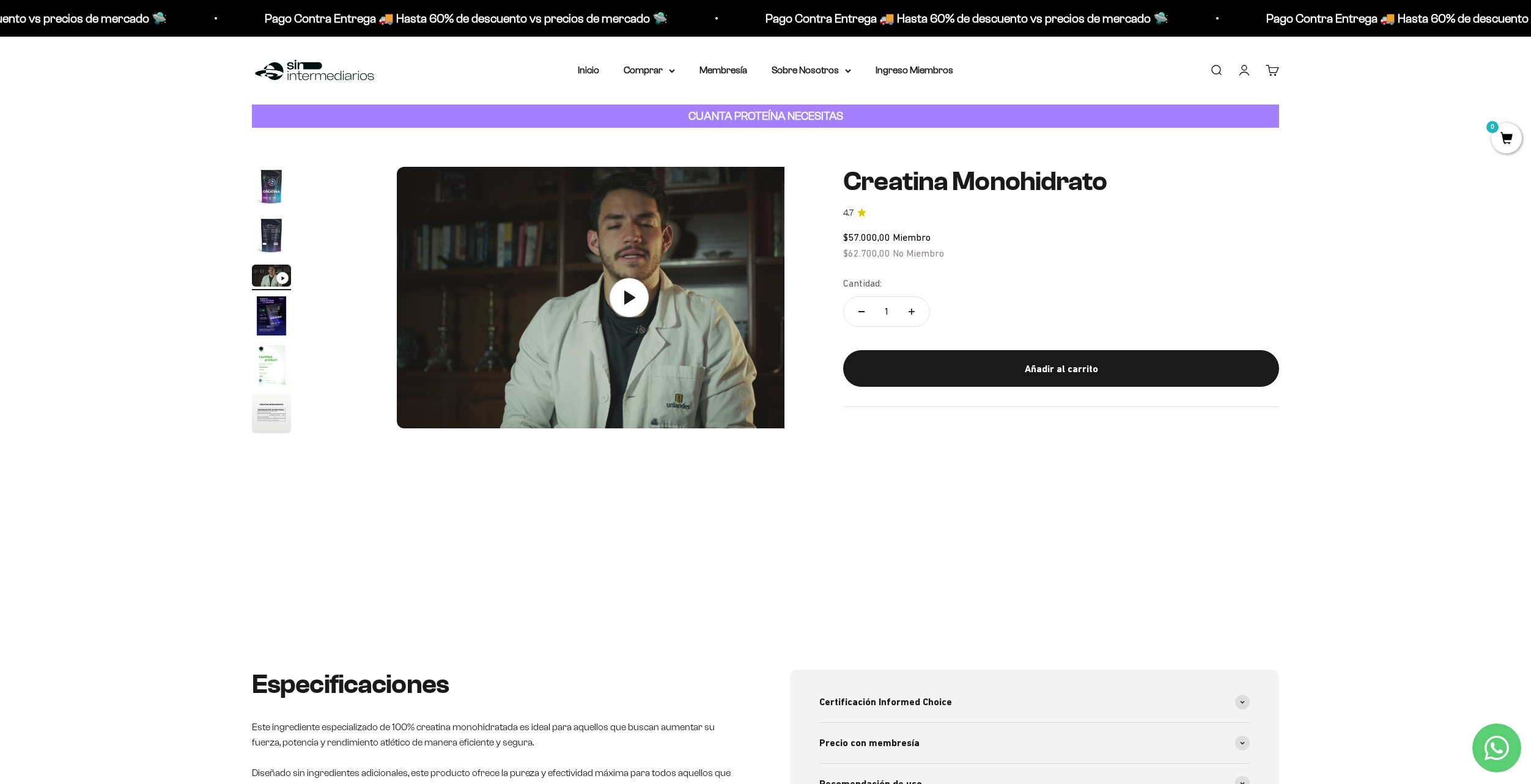
scroll to position [0, 958]
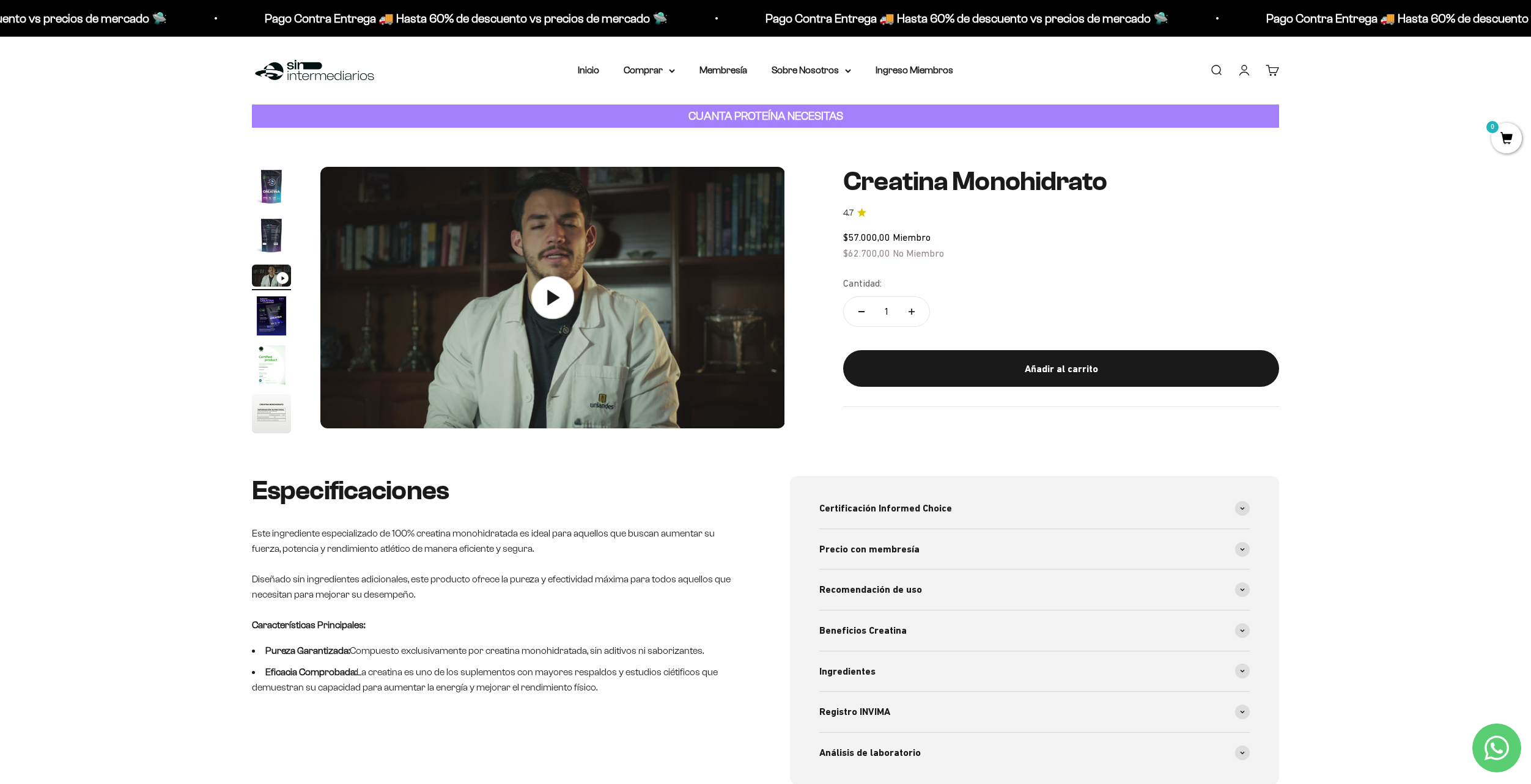
click at [519, 297] on img at bounding box center [552, 297] width 464 height 261
